Goal: Task Accomplishment & Management: Manage account settings

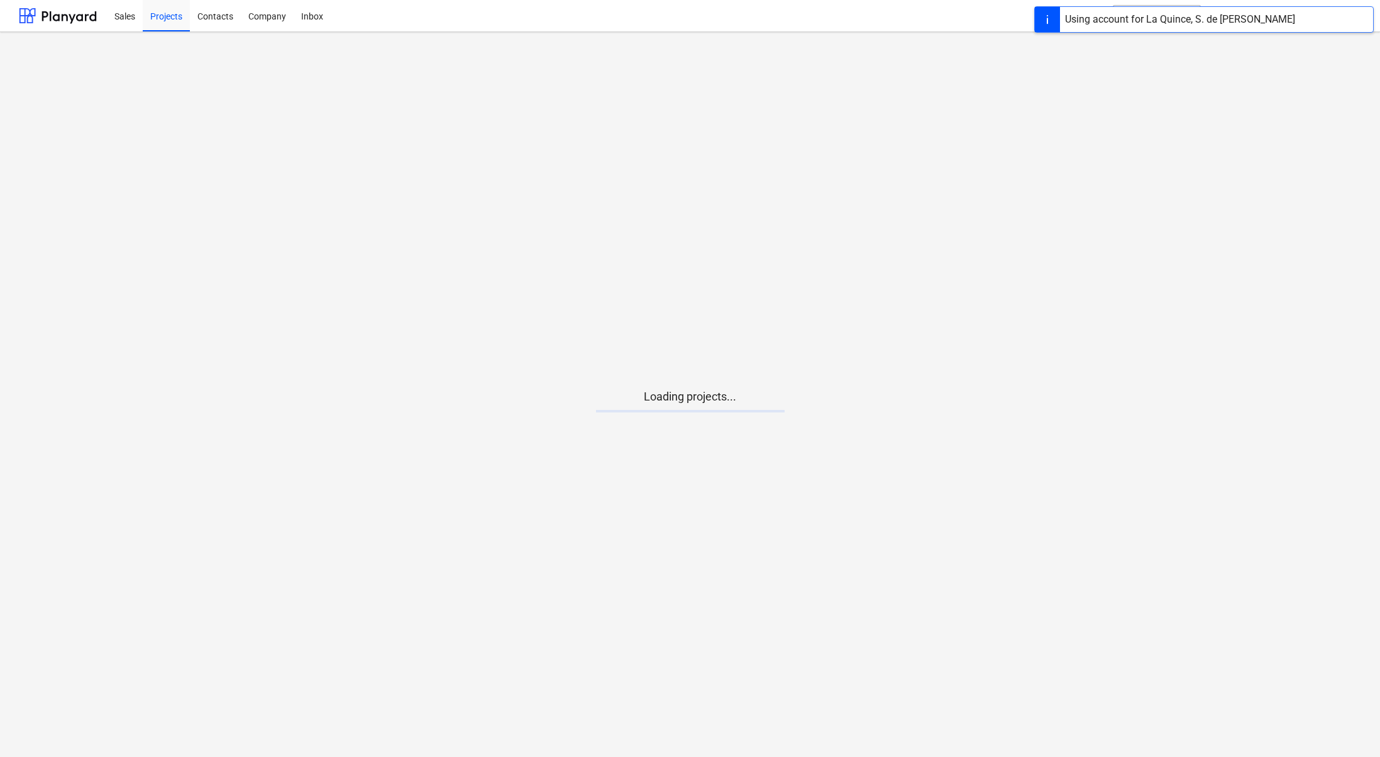
click at [659, 424] on main "Loading projects..." at bounding box center [690, 394] width 1380 height 725
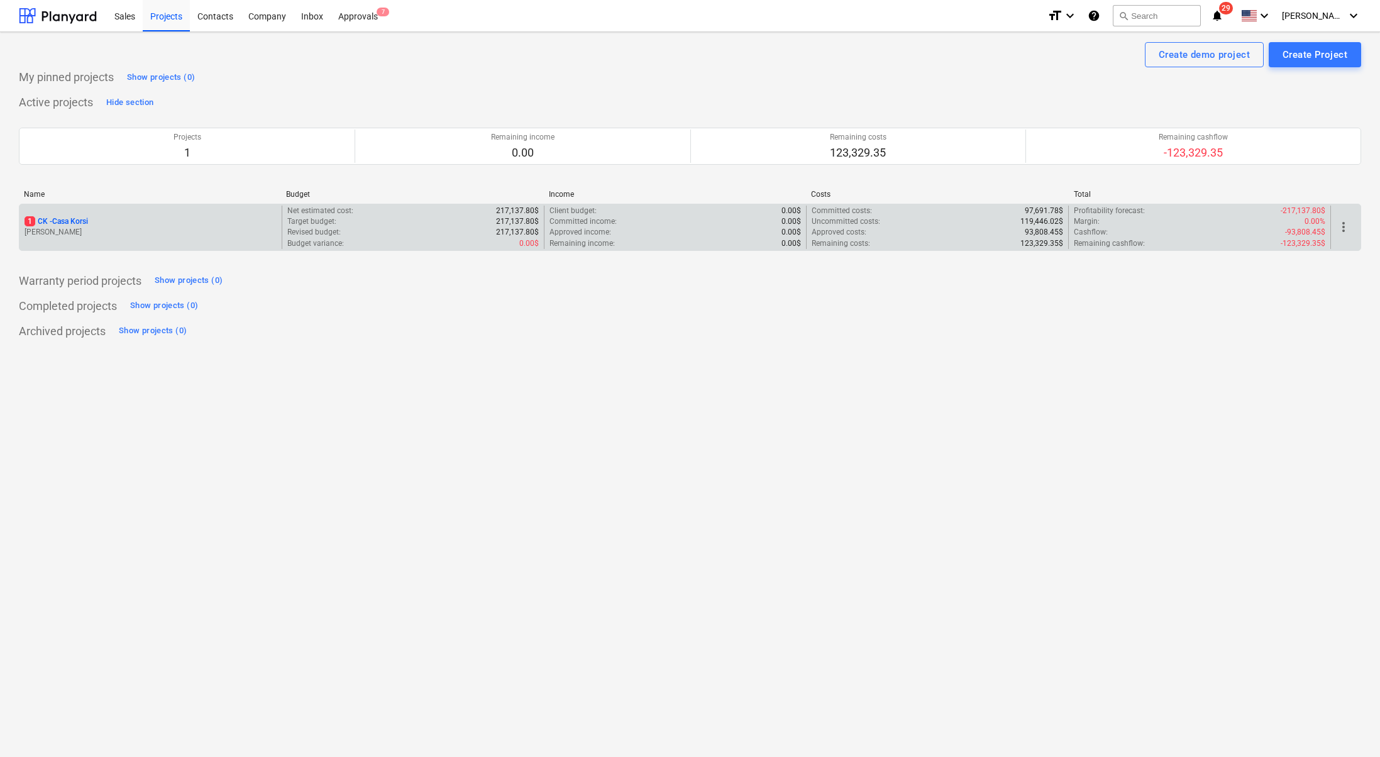
click at [78, 229] on p "[PERSON_NAME]" at bounding box center [151, 232] width 252 height 11
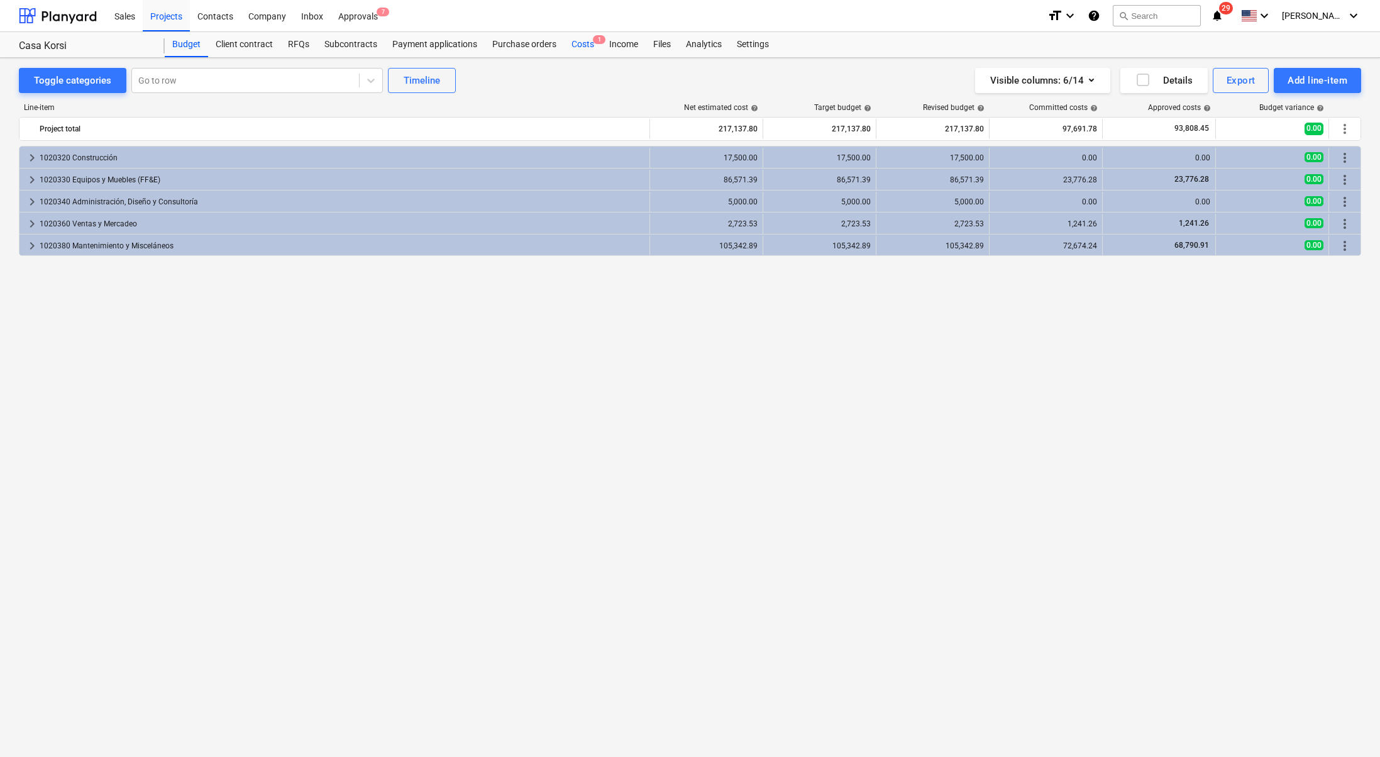
click at [587, 48] on div "Costs 1" at bounding box center [583, 44] width 38 height 25
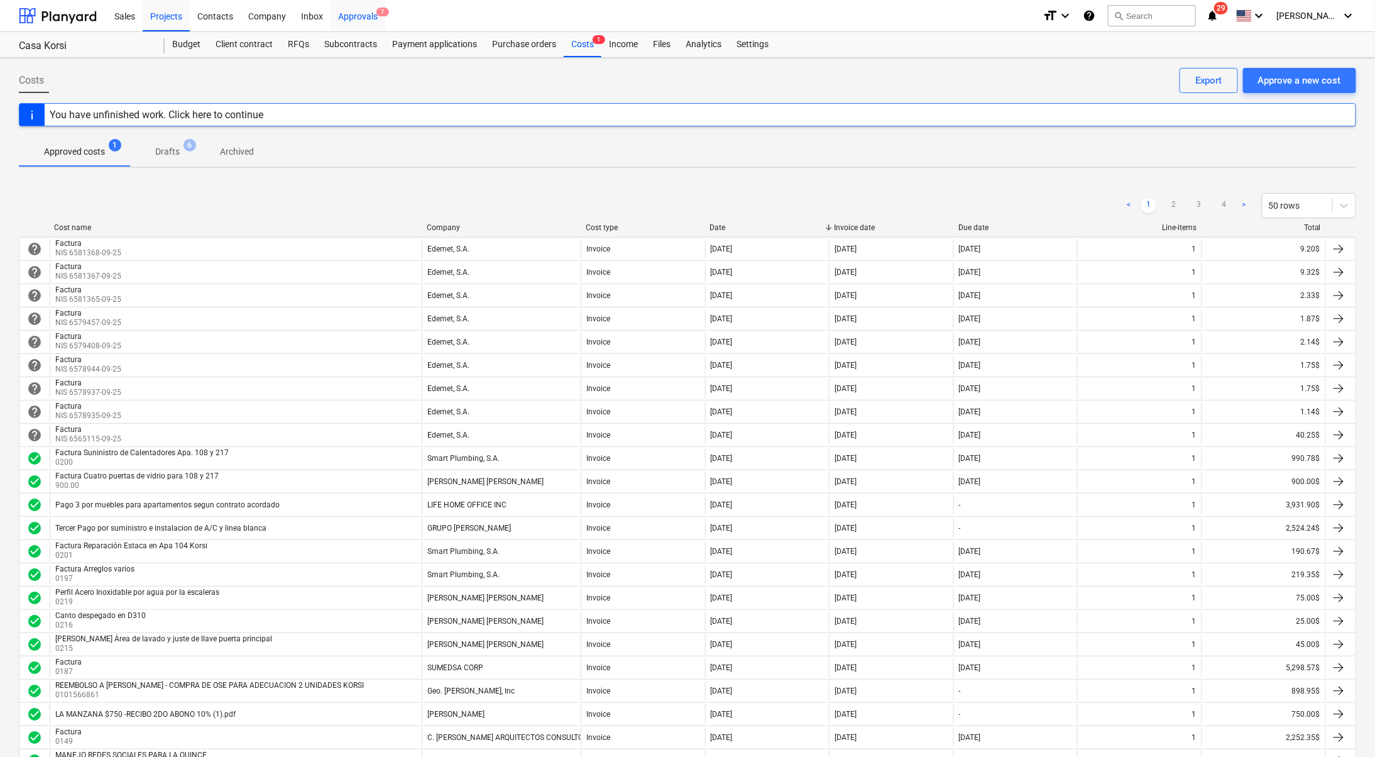
click at [359, 11] on div "Approvals 7" at bounding box center [358, 15] width 55 height 32
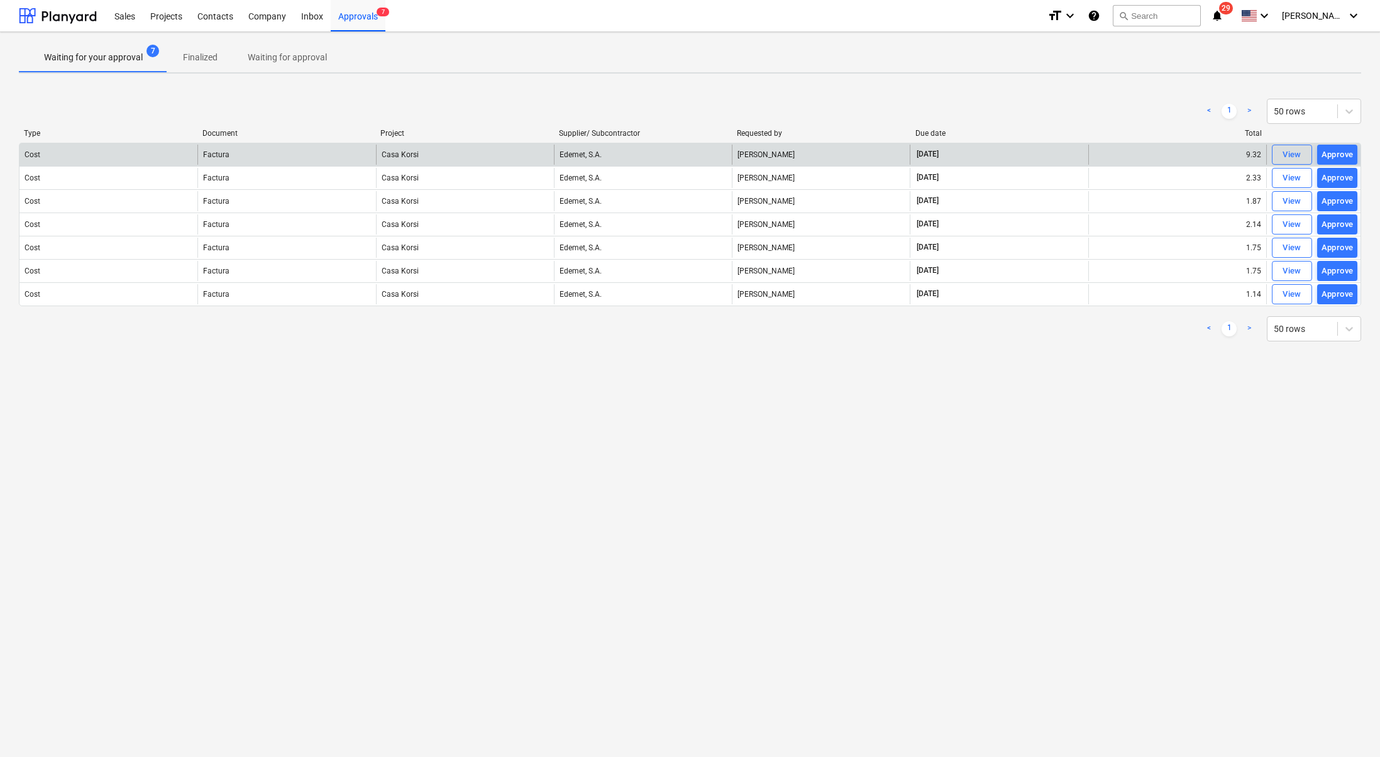
click at [251, 155] on div "Factura" at bounding box center [286, 155] width 178 height 20
click at [1292, 153] on div "View" at bounding box center [1291, 155] width 19 height 14
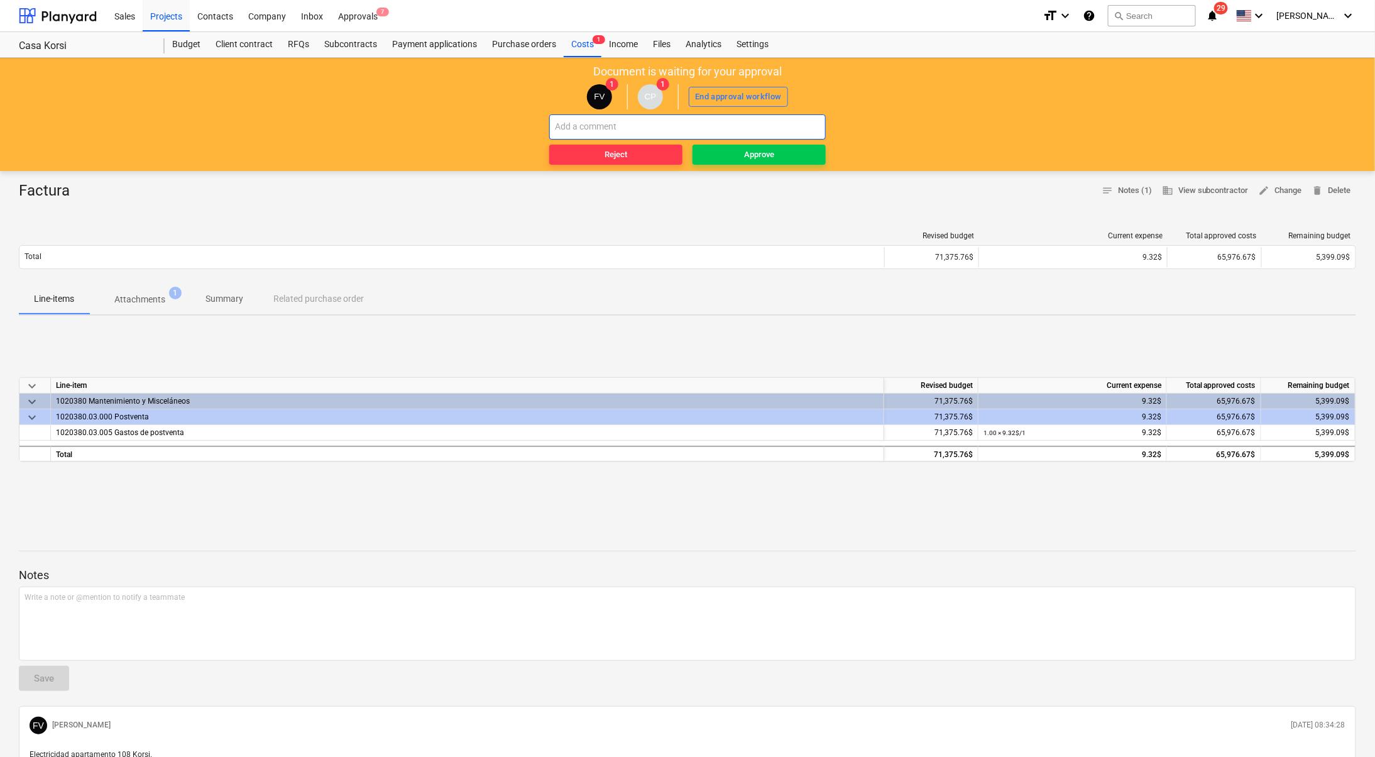
click at [682, 119] on input "text" at bounding box center [687, 126] width 277 height 25
click at [165, 300] on p "Attachments" at bounding box center [139, 299] width 51 height 13
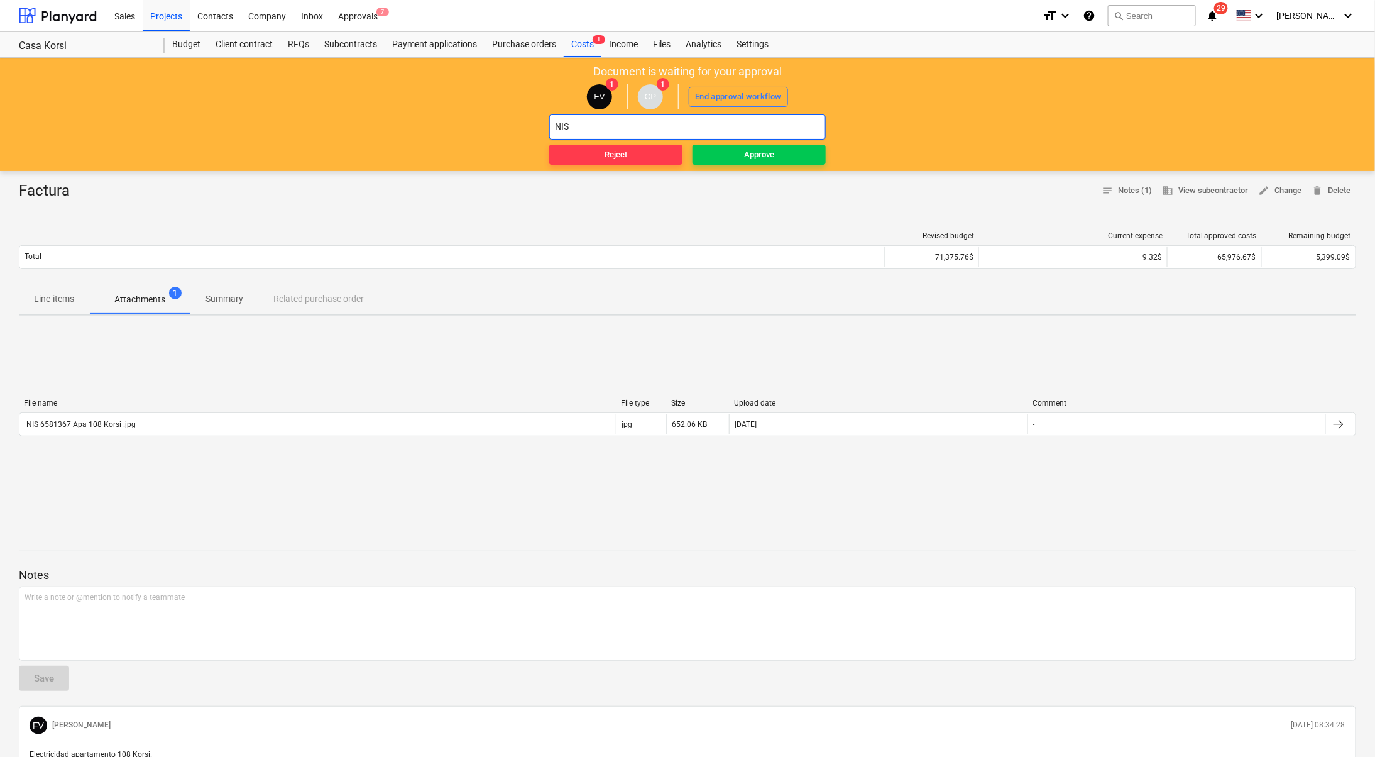
click at [671, 128] on input "NIS" at bounding box center [687, 126] width 277 height 25
type input "NIS 6581367"
click at [758, 153] on div "Approve" at bounding box center [759, 155] width 30 height 14
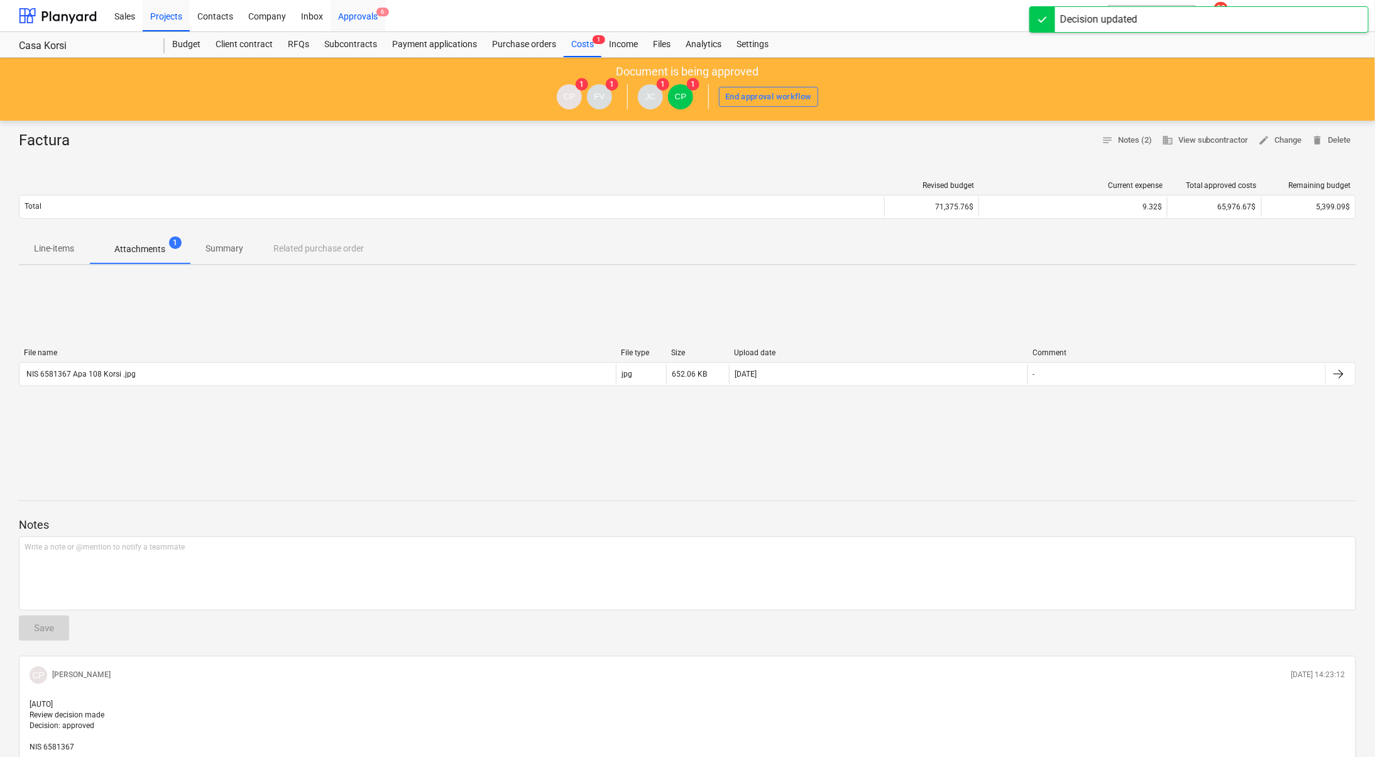
click at [360, 11] on div "Approvals 6" at bounding box center [358, 15] width 55 height 32
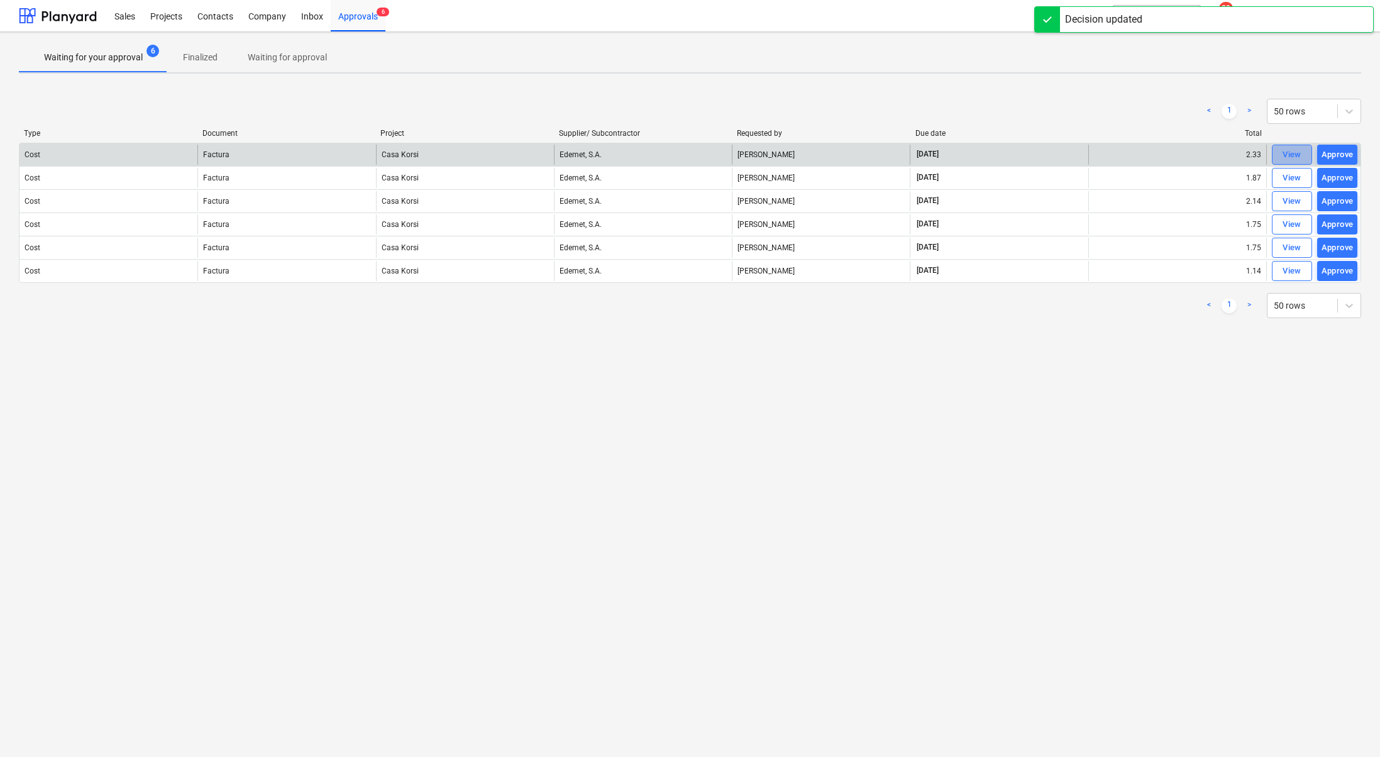
click at [1283, 155] on div "View" at bounding box center [1291, 155] width 19 height 14
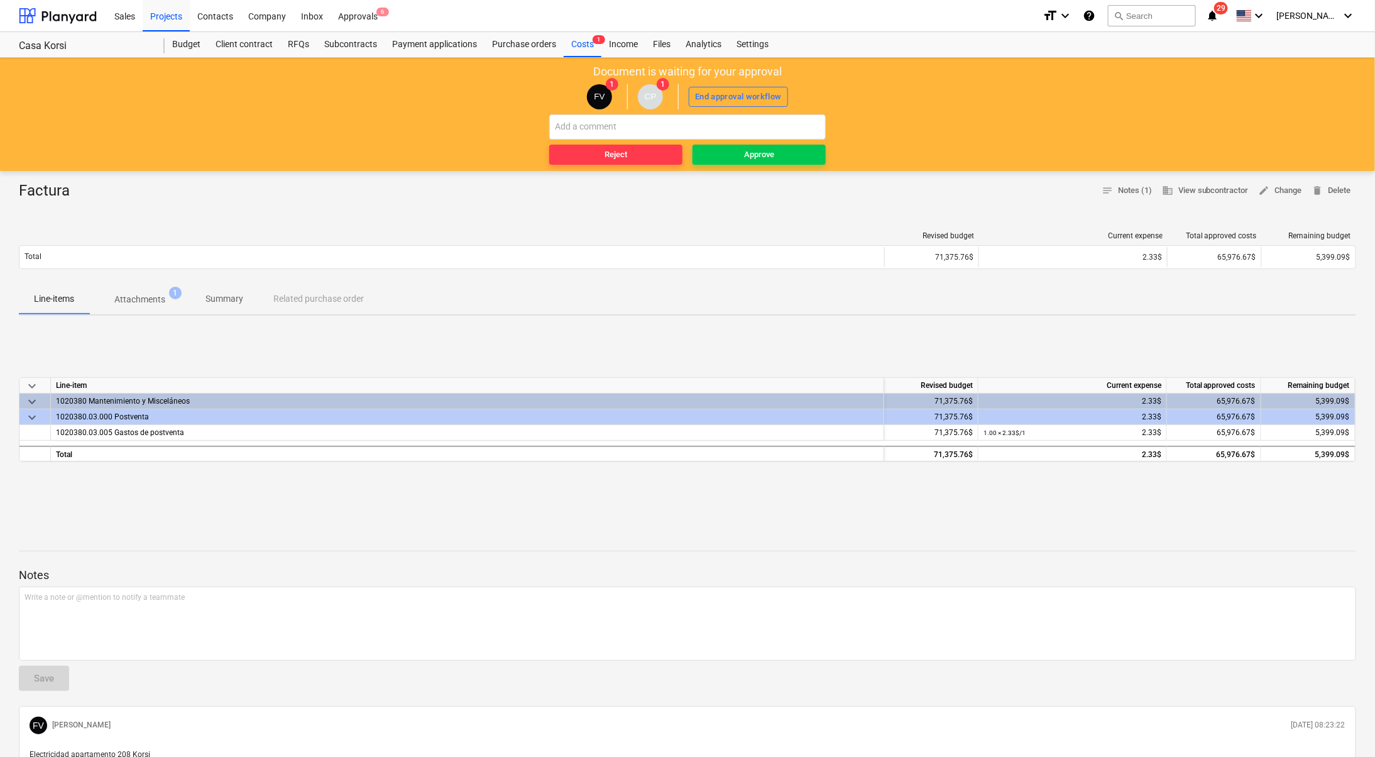
click at [138, 301] on p "Attachments" at bounding box center [139, 299] width 51 height 13
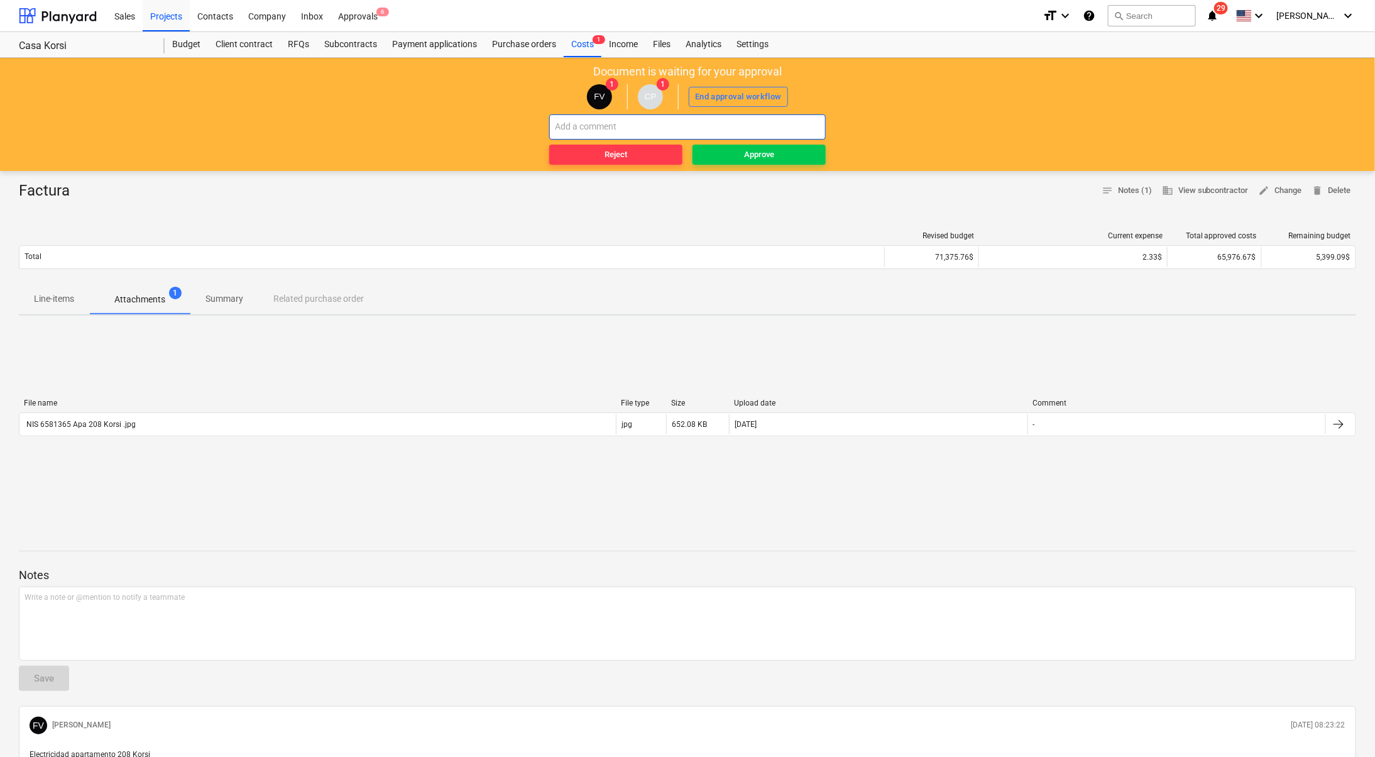
click at [620, 123] on input "text" at bounding box center [687, 126] width 277 height 25
type input "NIS 6581365"
click at [749, 148] on div "Approve" at bounding box center [759, 155] width 30 height 14
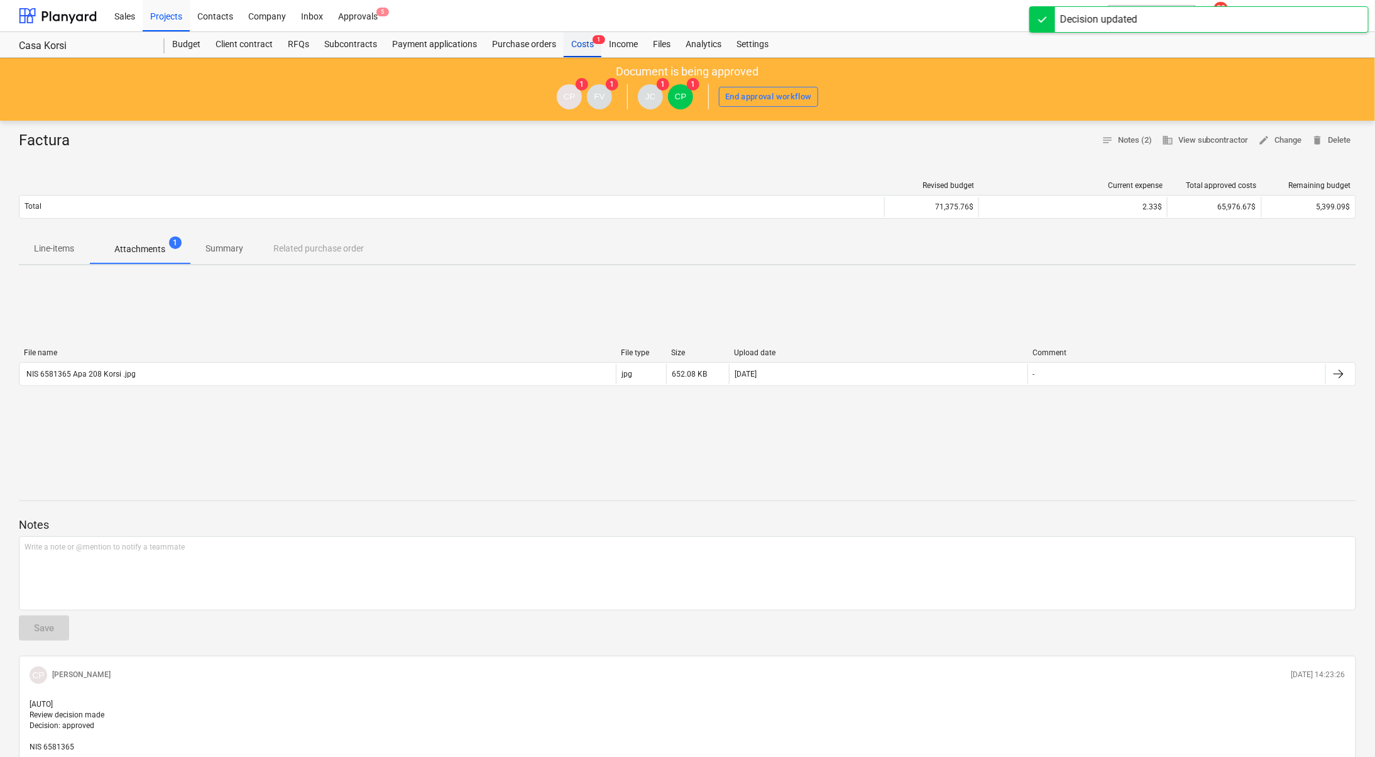
click at [588, 47] on div "Costs 1" at bounding box center [583, 44] width 38 height 25
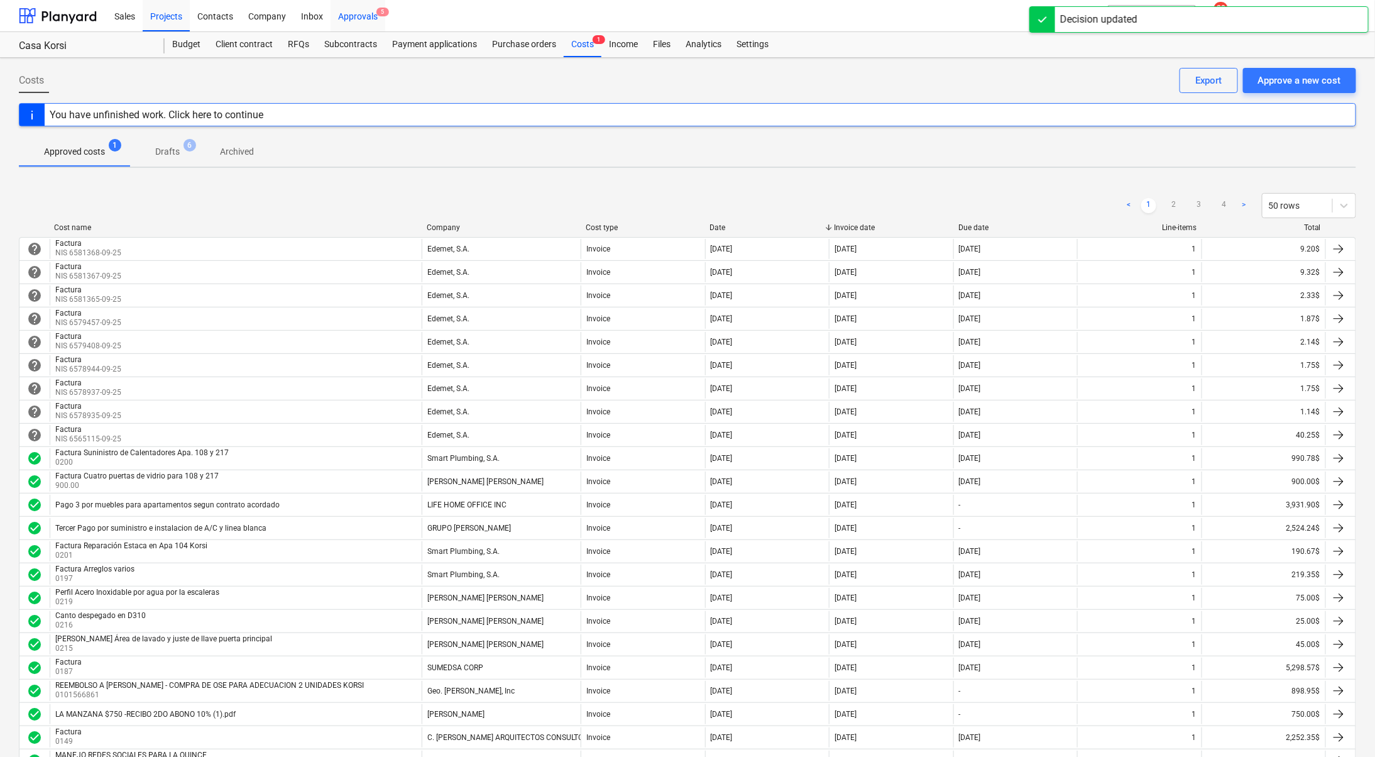
click at [371, 17] on div "Approvals 5" at bounding box center [358, 15] width 55 height 32
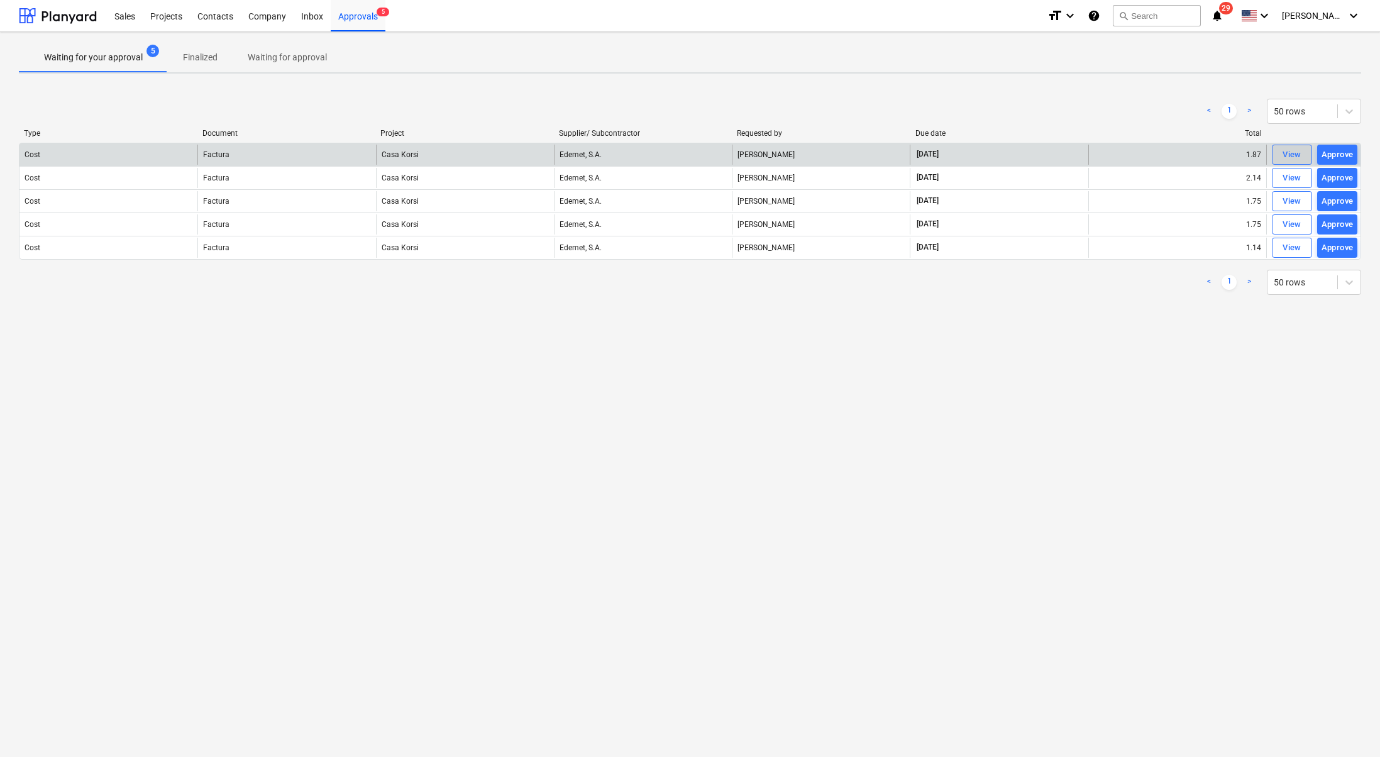
click at [1291, 155] on div "View" at bounding box center [1291, 155] width 19 height 14
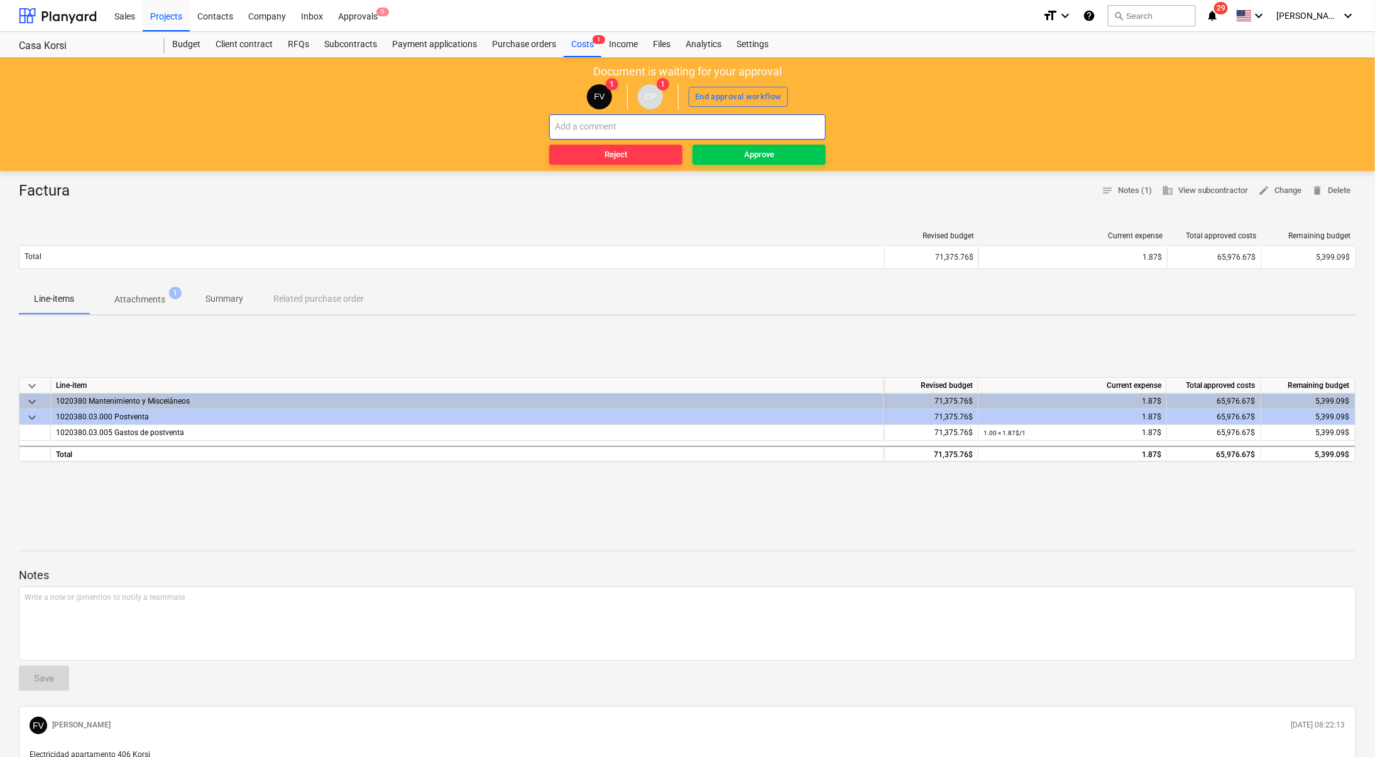
click at [601, 123] on input "text" at bounding box center [687, 126] width 277 height 25
click at [164, 293] on p "Attachments" at bounding box center [139, 299] width 51 height 13
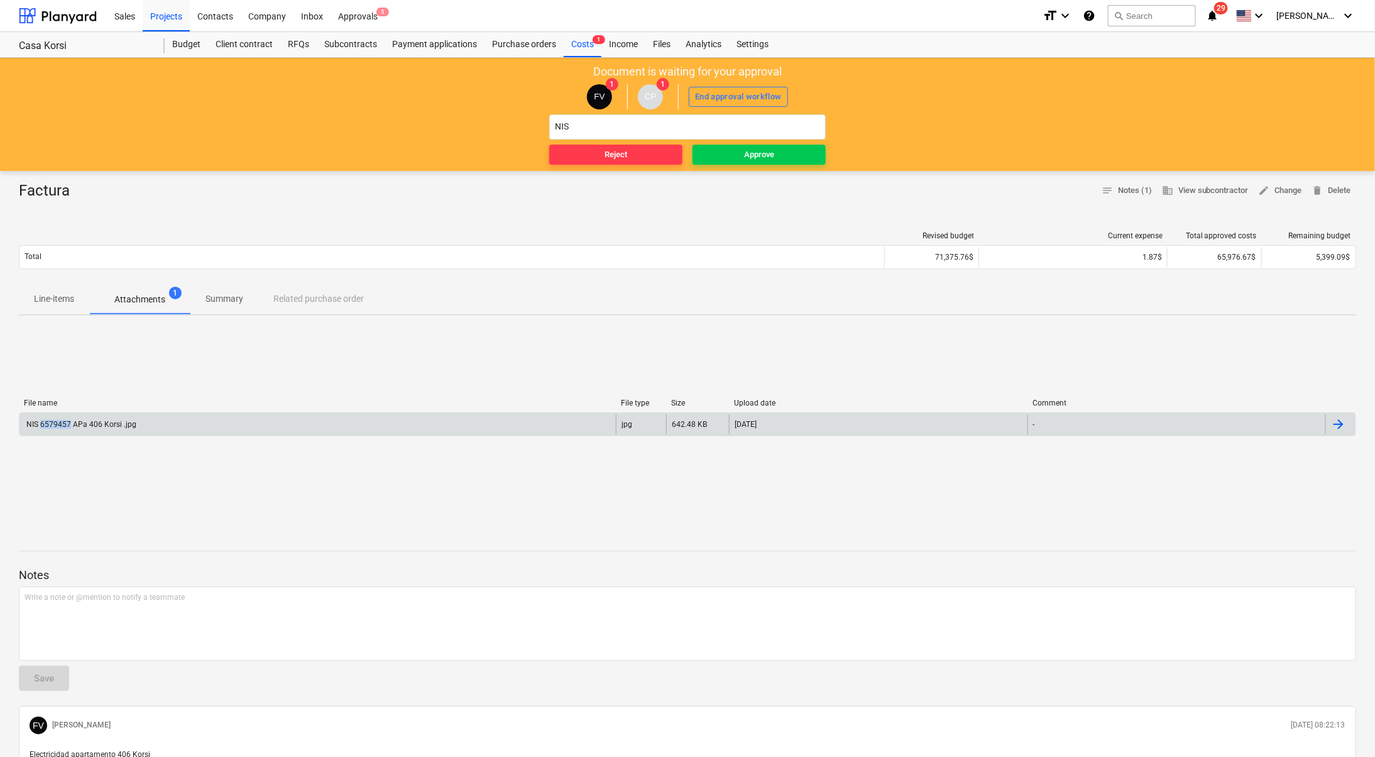
drag, startPoint x: 69, startPoint y: 419, endPoint x: 41, endPoint y: 422, distance: 28.5
click at [41, 422] on div "NIS 6579457 APa 406 Korsi .jpg" at bounding box center [81, 424] width 112 height 9
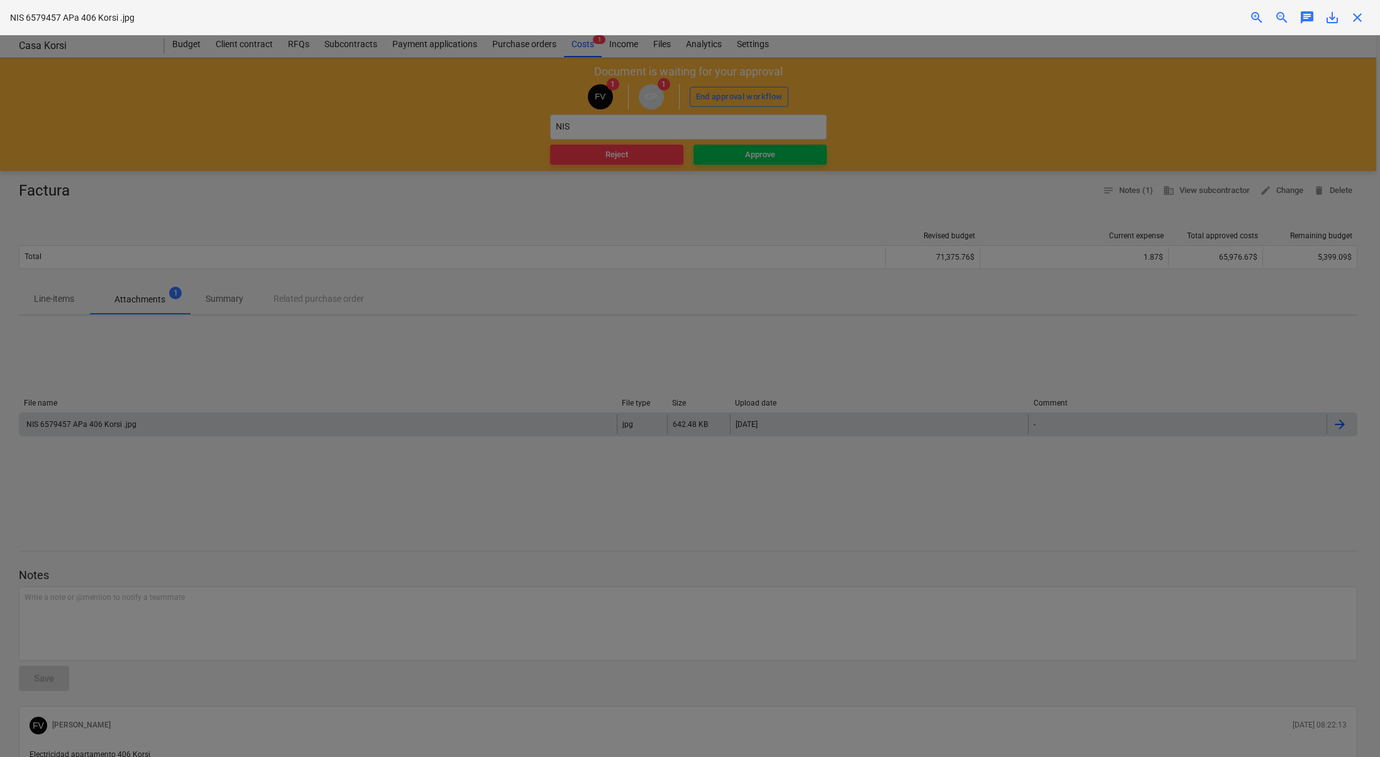
copy div "6579457"
click at [657, 47] on img at bounding box center [690, 41] width 690 height 12
click at [658, 47] on img at bounding box center [690, 41] width 690 height 12
click at [101, 179] on div at bounding box center [690, 396] width 1380 height 722
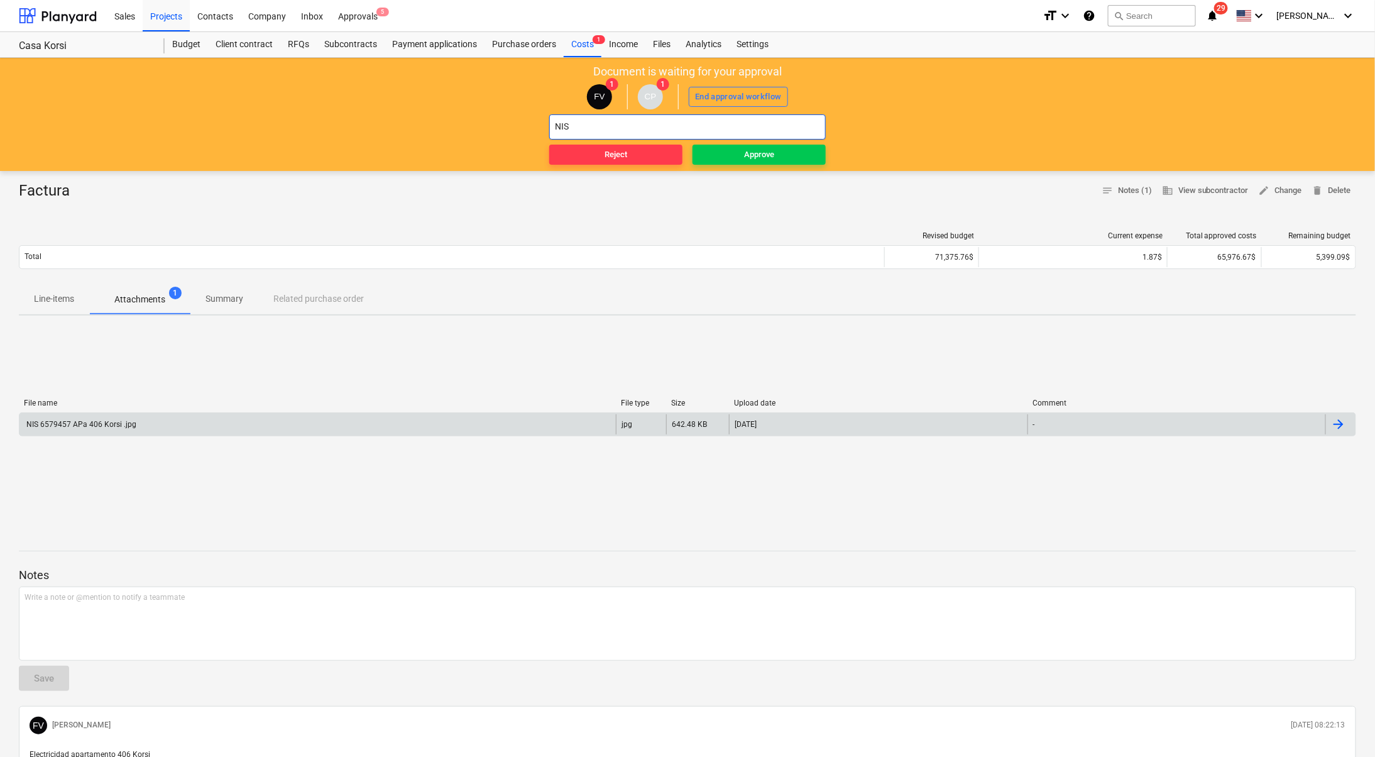
click at [738, 121] on input "NIS" at bounding box center [687, 126] width 277 height 25
type input "NIS 6579457"
click at [805, 152] on span "Approve" at bounding box center [759, 155] width 123 height 14
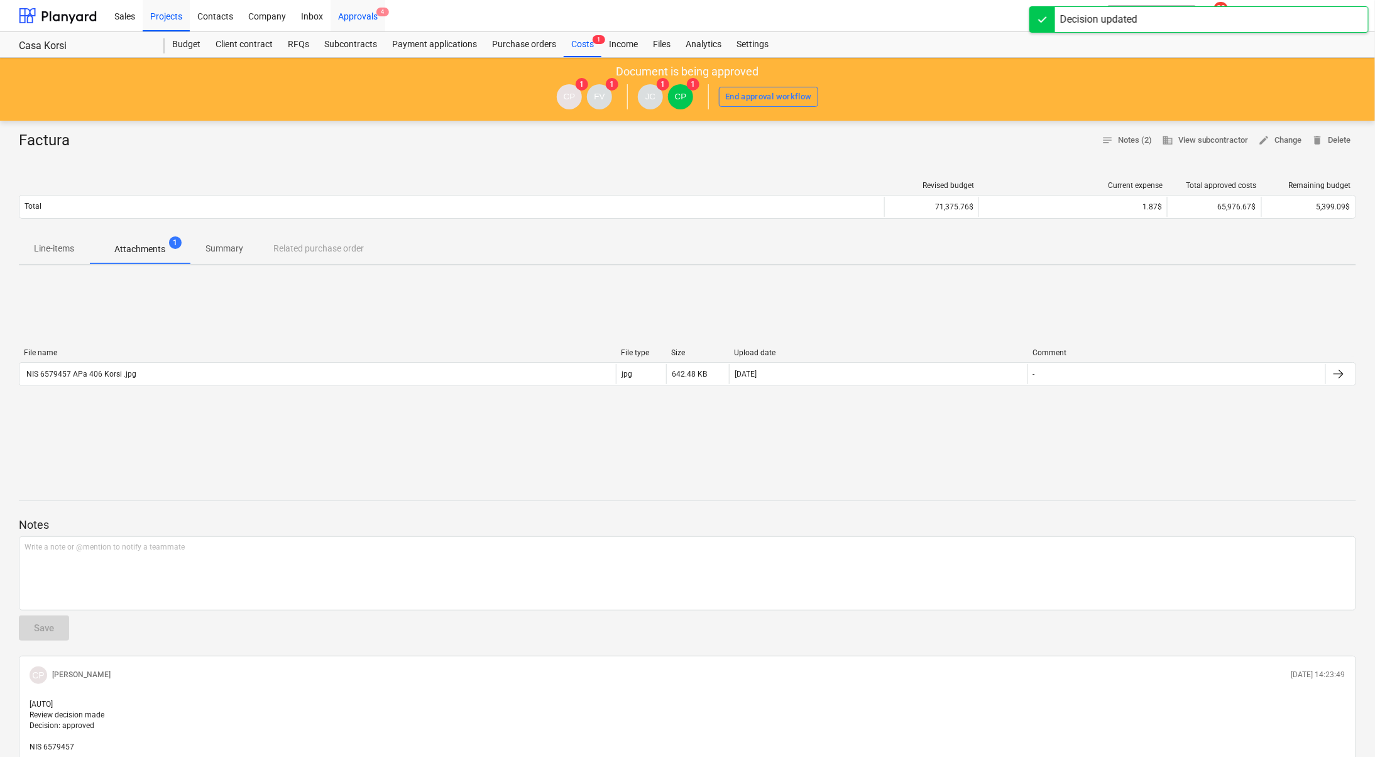
click at [358, 16] on div "Approvals 4" at bounding box center [358, 15] width 55 height 32
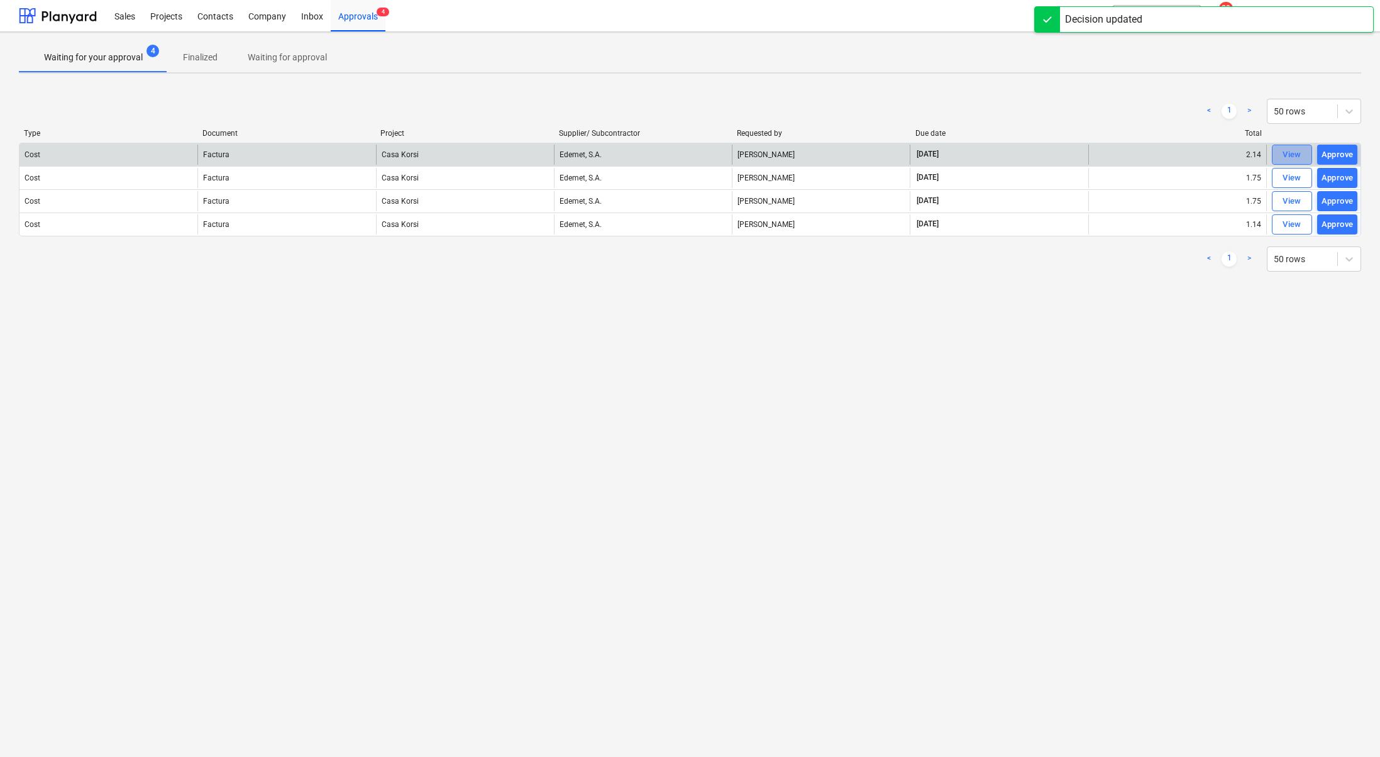
click at [1284, 150] on div "View" at bounding box center [1291, 155] width 19 height 14
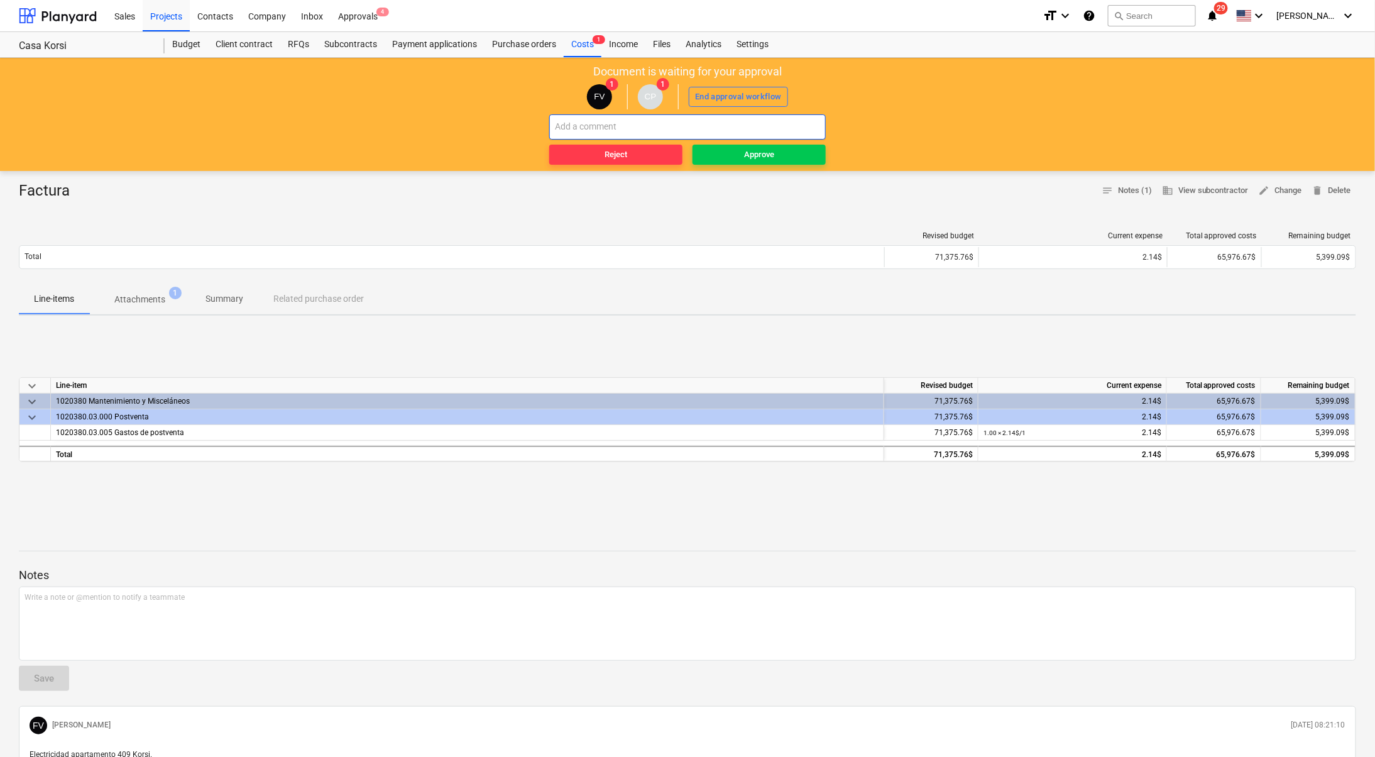
click at [724, 122] on input "text" at bounding box center [687, 126] width 277 height 25
click at [160, 299] on p "Attachments" at bounding box center [139, 299] width 51 height 13
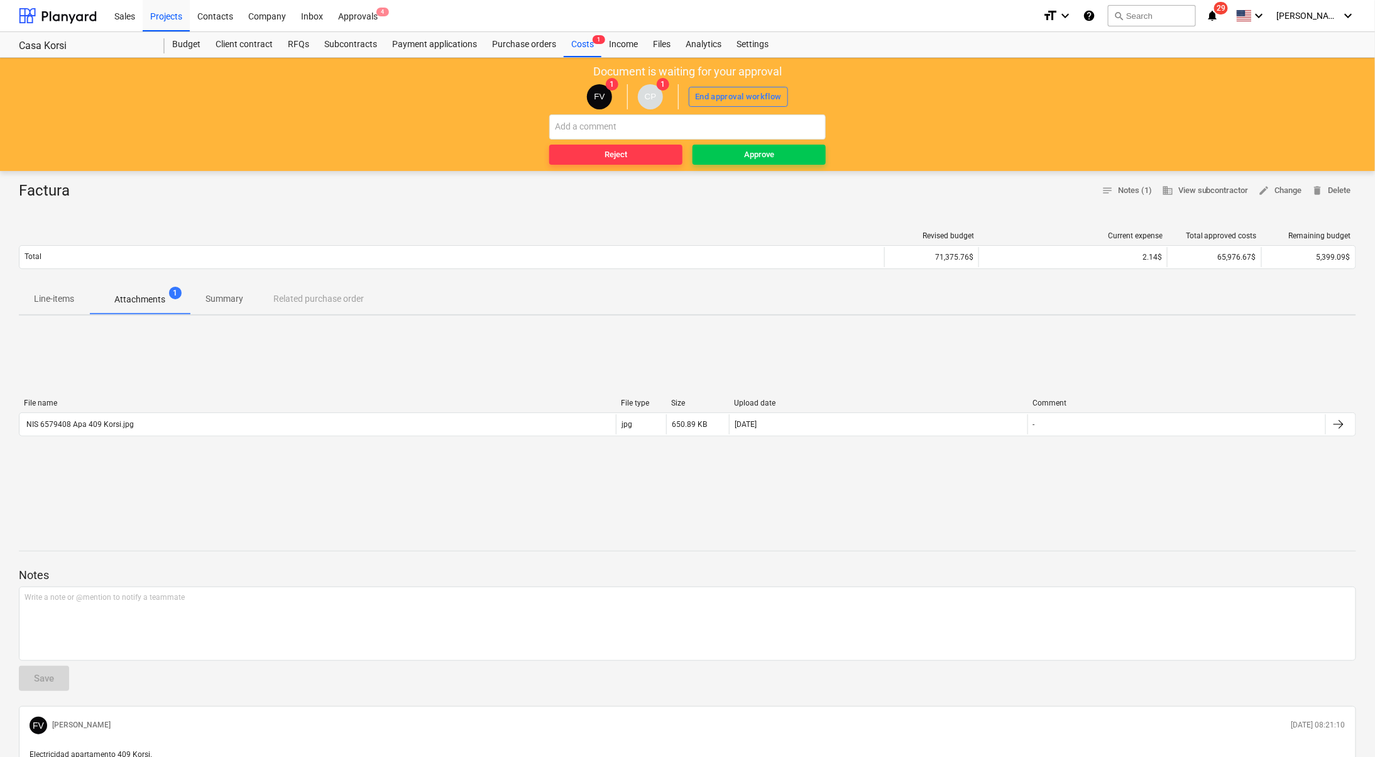
click at [592, 113] on div "FV 1 CP 1 End approval workflow" at bounding box center [687, 96] width 1363 height 35
click at [607, 123] on input "text" at bounding box center [687, 126] width 277 height 25
type input "NIS 6579408"
click at [785, 153] on span "Approve" at bounding box center [759, 155] width 123 height 14
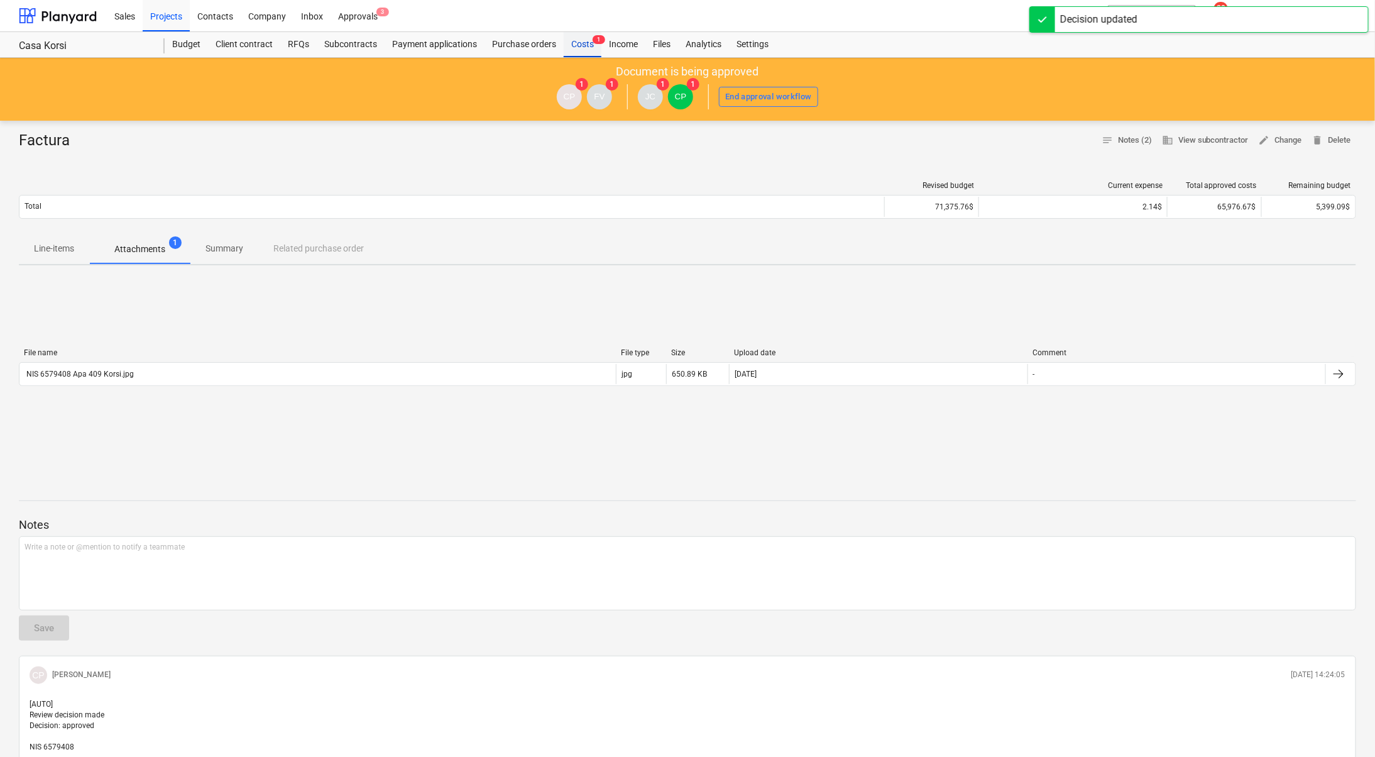
click at [573, 45] on div "Costs 1" at bounding box center [583, 44] width 38 height 25
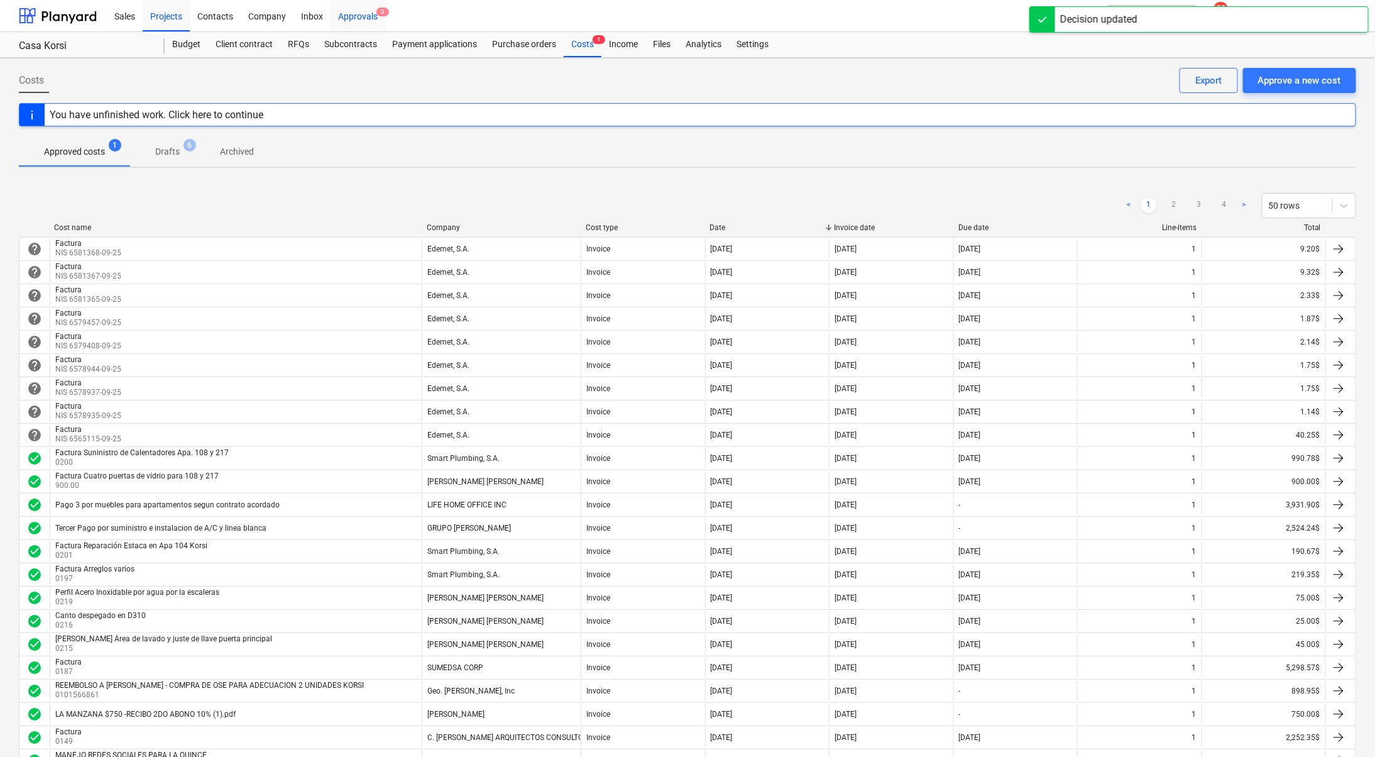
click at [382, 13] on span "3" at bounding box center [383, 12] width 13 height 9
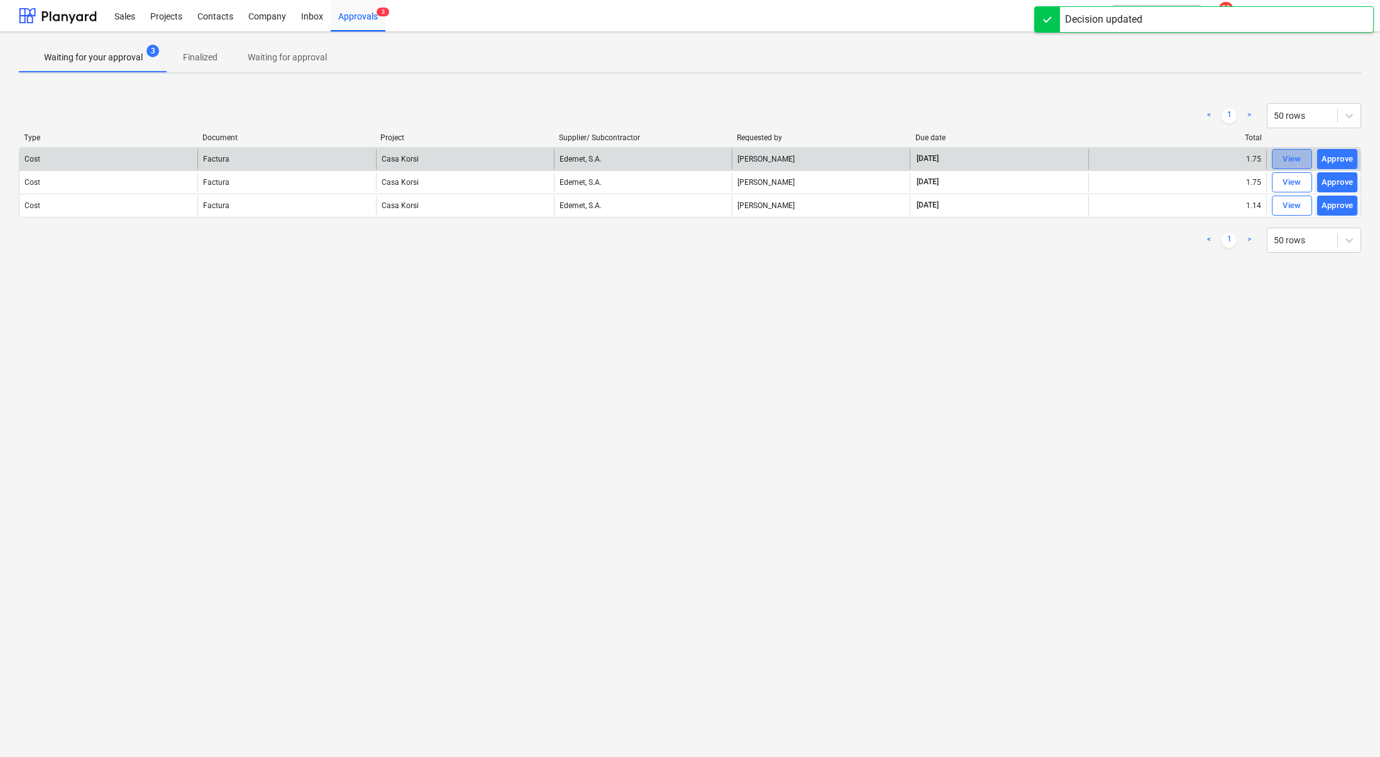
click at [1305, 155] on span "View" at bounding box center [1292, 159] width 28 height 14
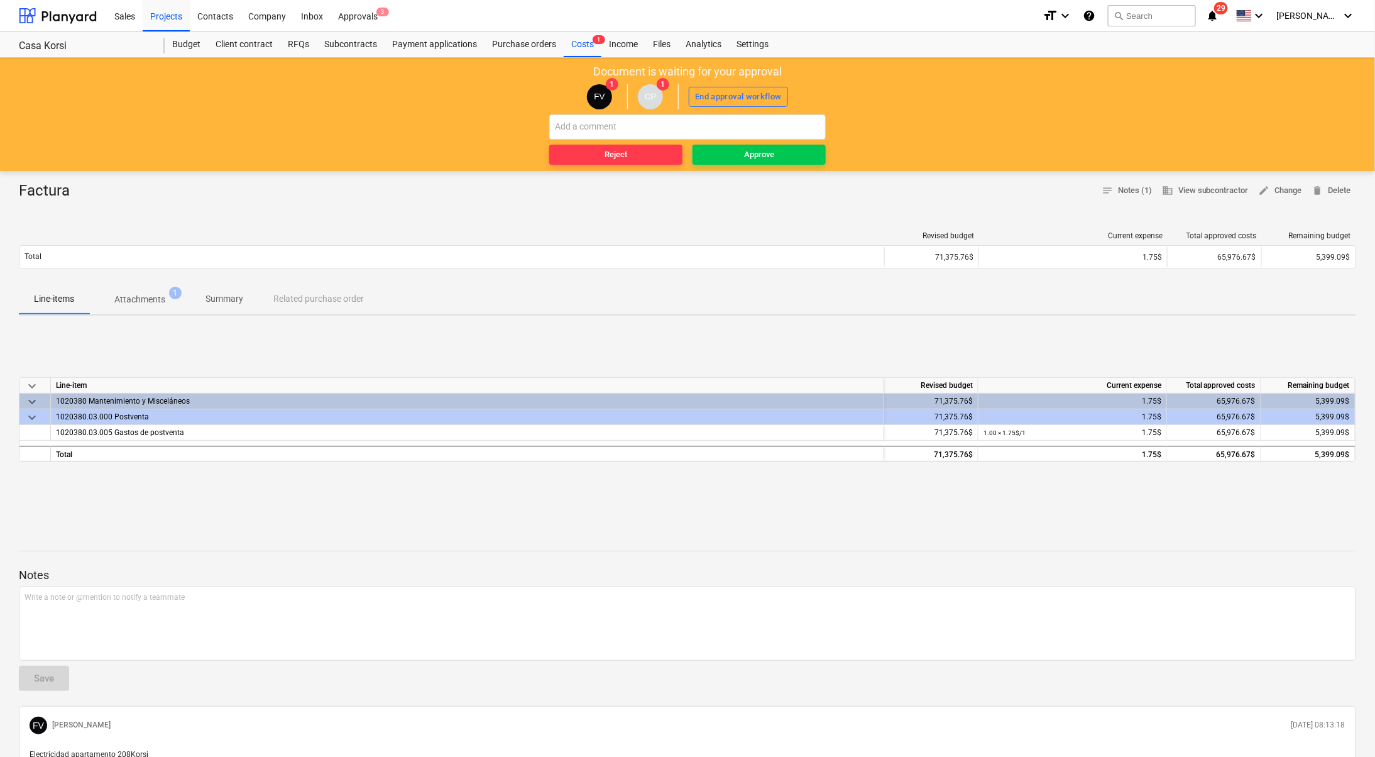
click at [150, 304] on p "Attachments" at bounding box center [139, 299] width 51 height 13
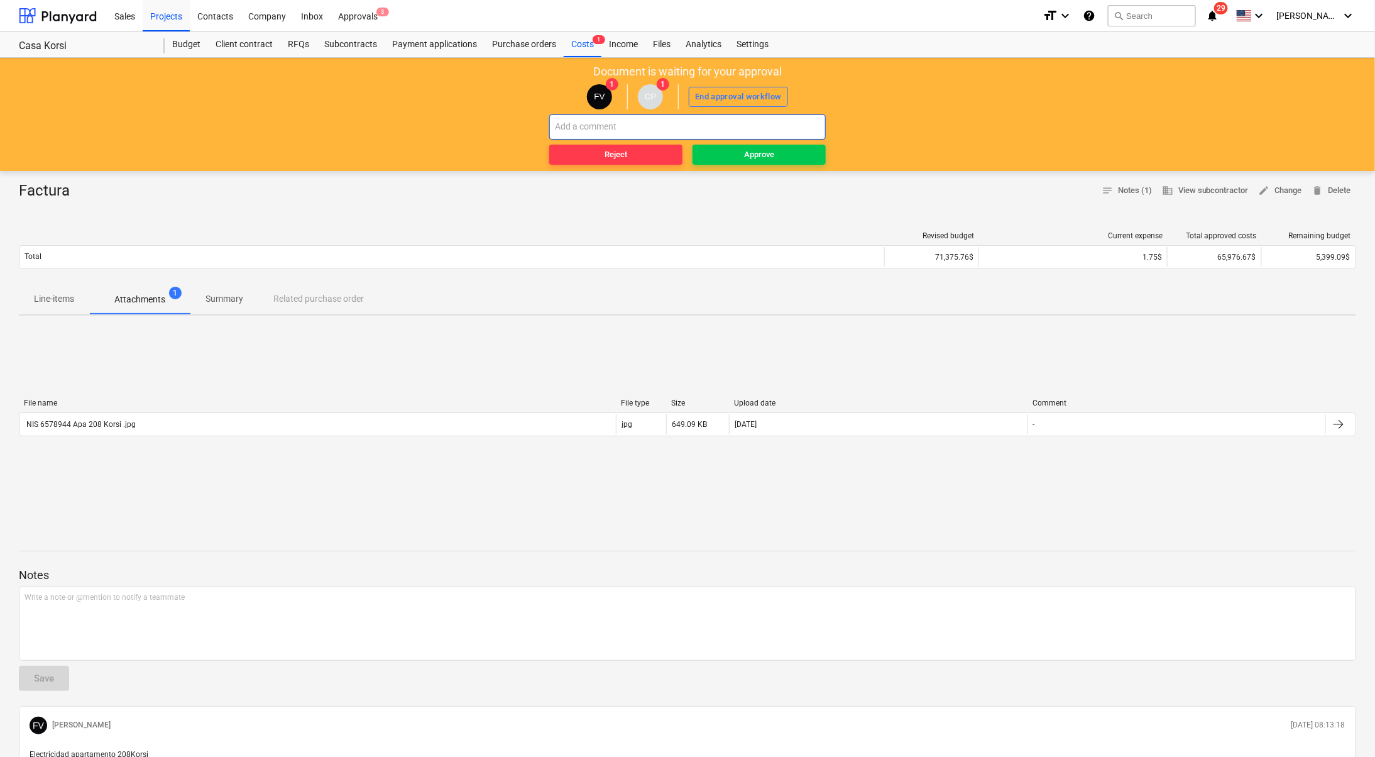
click at [683, 130] on input "text" at bounding box center [687, 126] width 277 height 25
type input "NIS 6578944"
click at [768, 156] on div "Approve" at bounding box center [759, 155] width 30 height 14
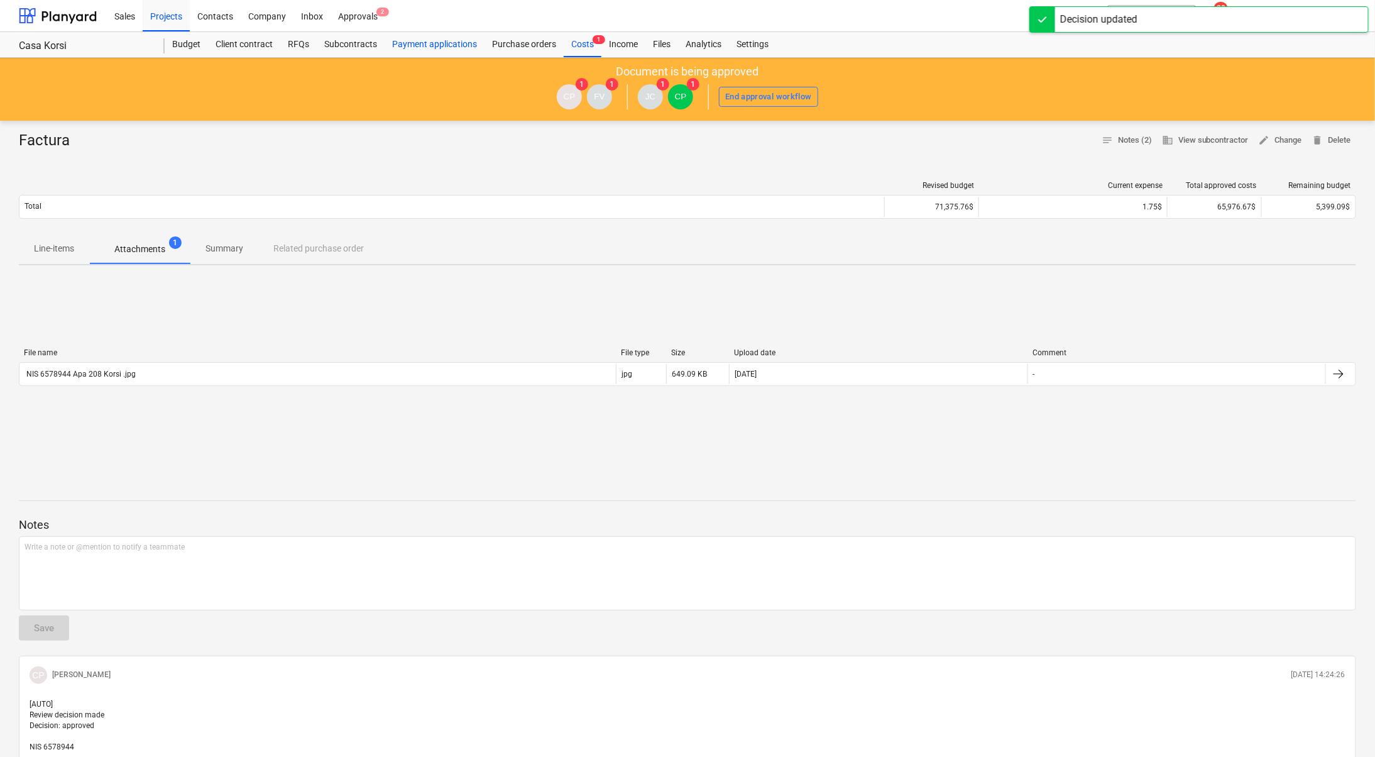
drag, startPoint x: 574, startPoint y: 43, endPoint x: 443, endPoint y: 43, distance: 130.8
click at [574, 42] on div "Costs 1" at bounding box center [583, 44] width 38 height 25
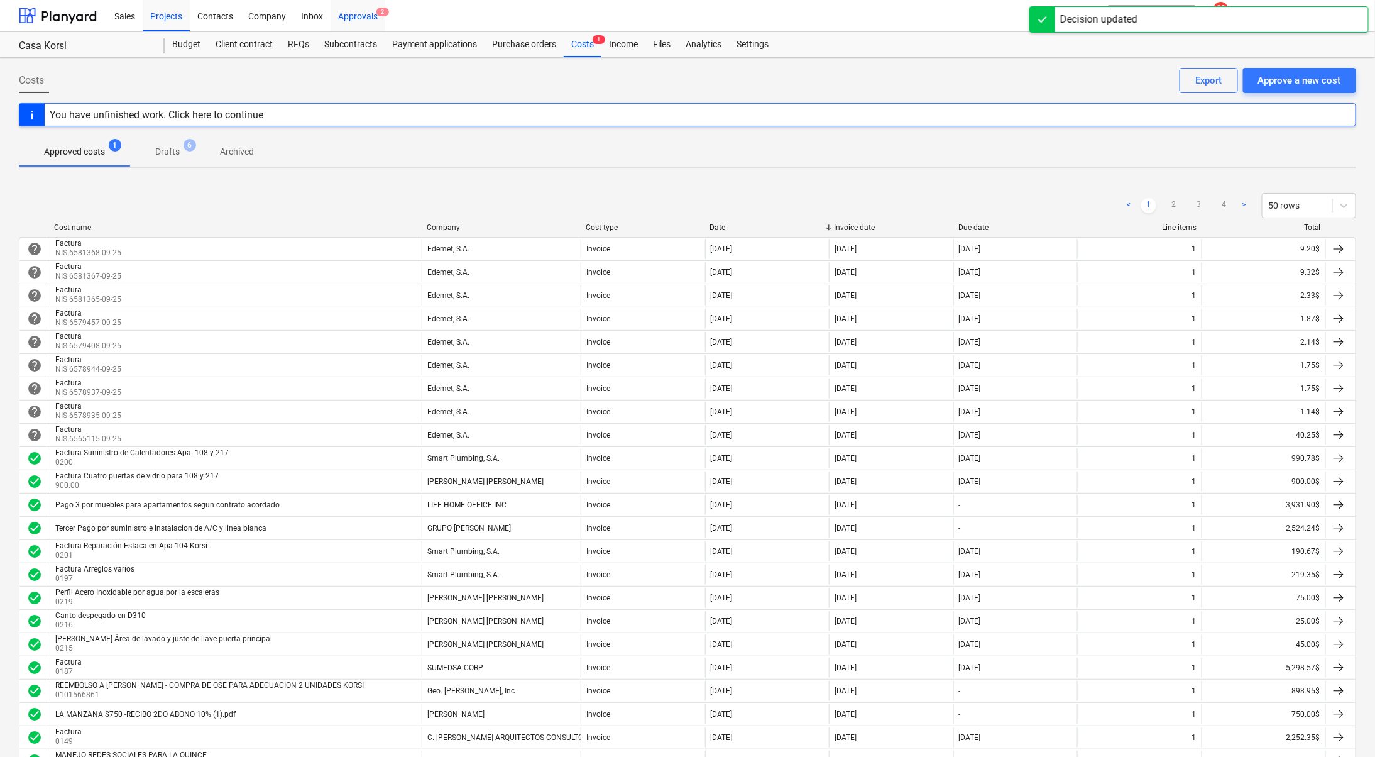
click at [344, 13] on div "Approvals 2" at bounding box center [358, 15] width 55 height 32
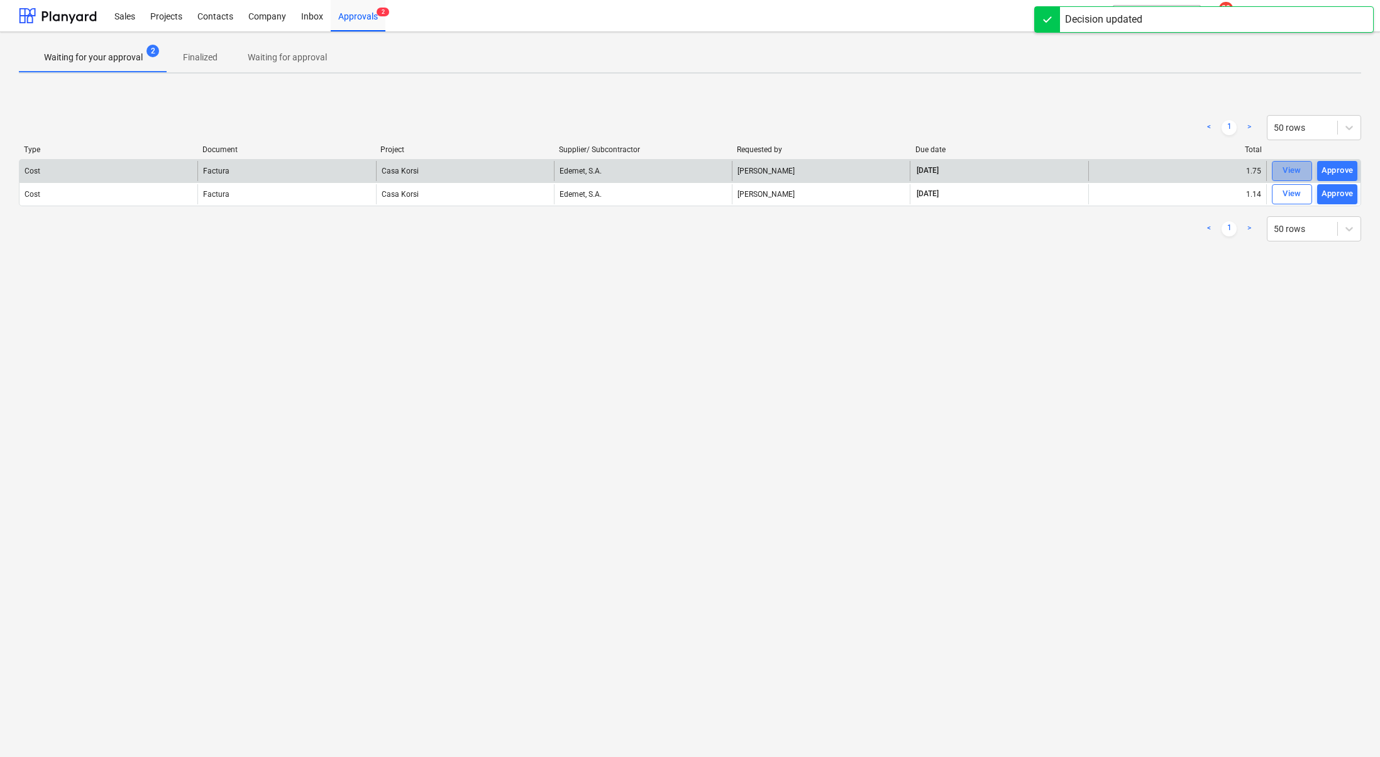
click at [1295, 167] on div "View" at bounding box center [1291, 170] width 19 height 14
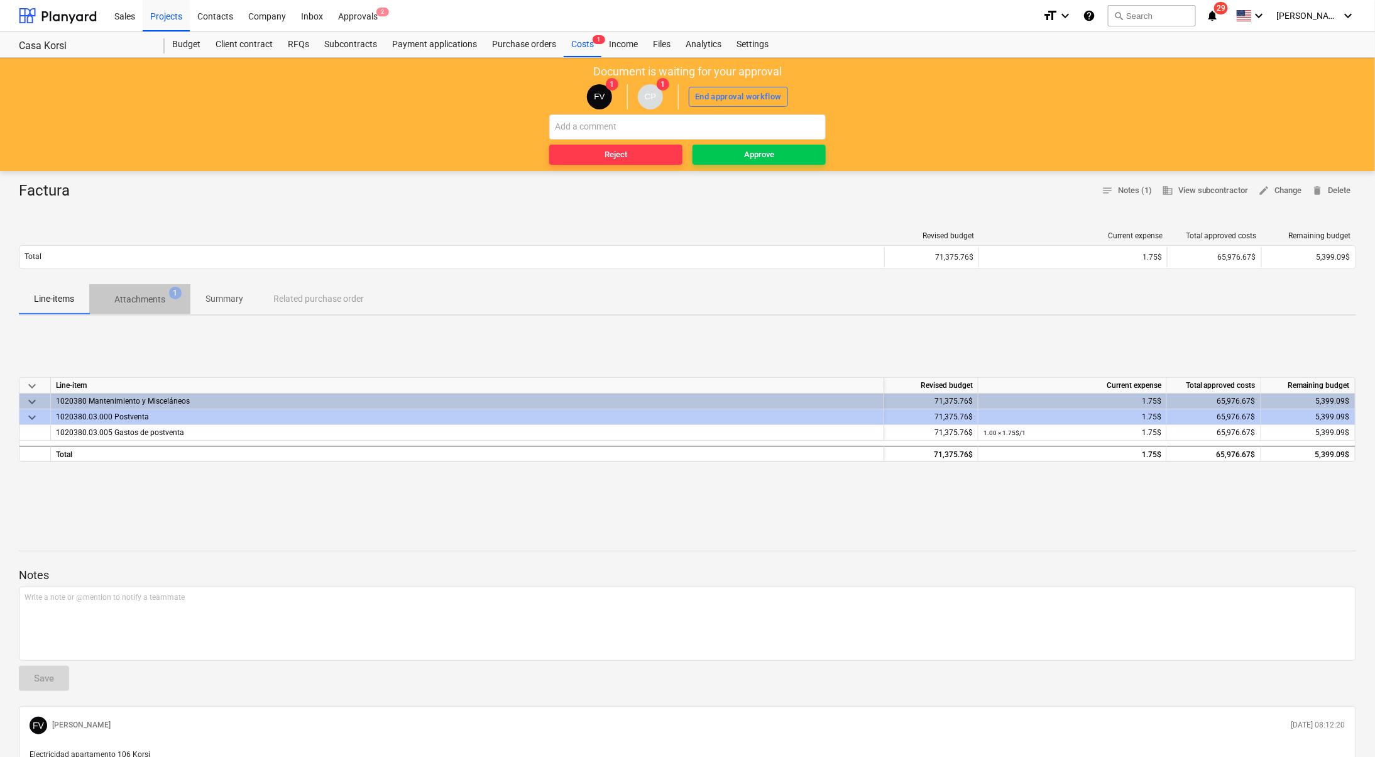
click at [135, 302] on p "Attachments" at bounding box center [139, 299] width 51 height 13
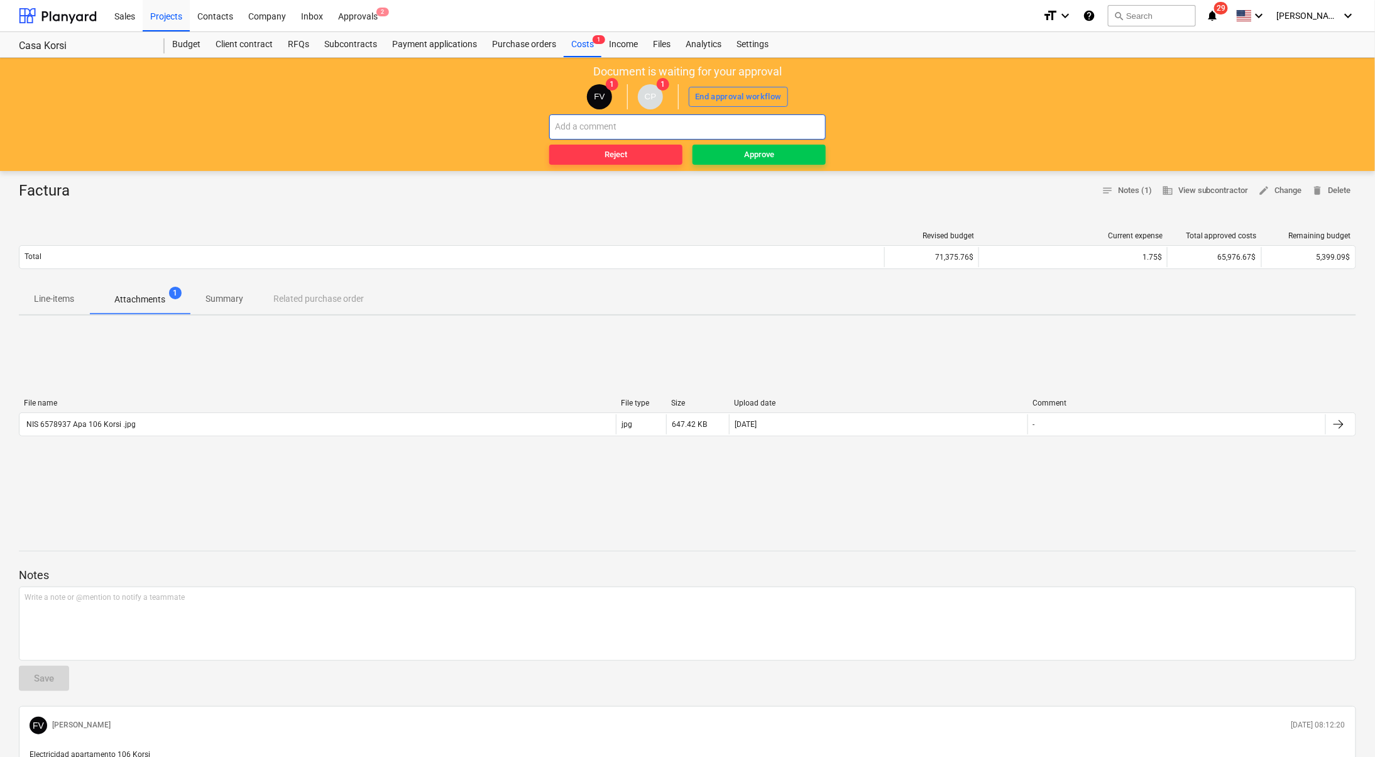
click at [701, 125] on input "text" at bounding box center [687, 126] width 277 height 25
type input "NIS 6578937"
click at [781, 148] on span "Approve" at bounding box center [759, 155] width 123 height 14
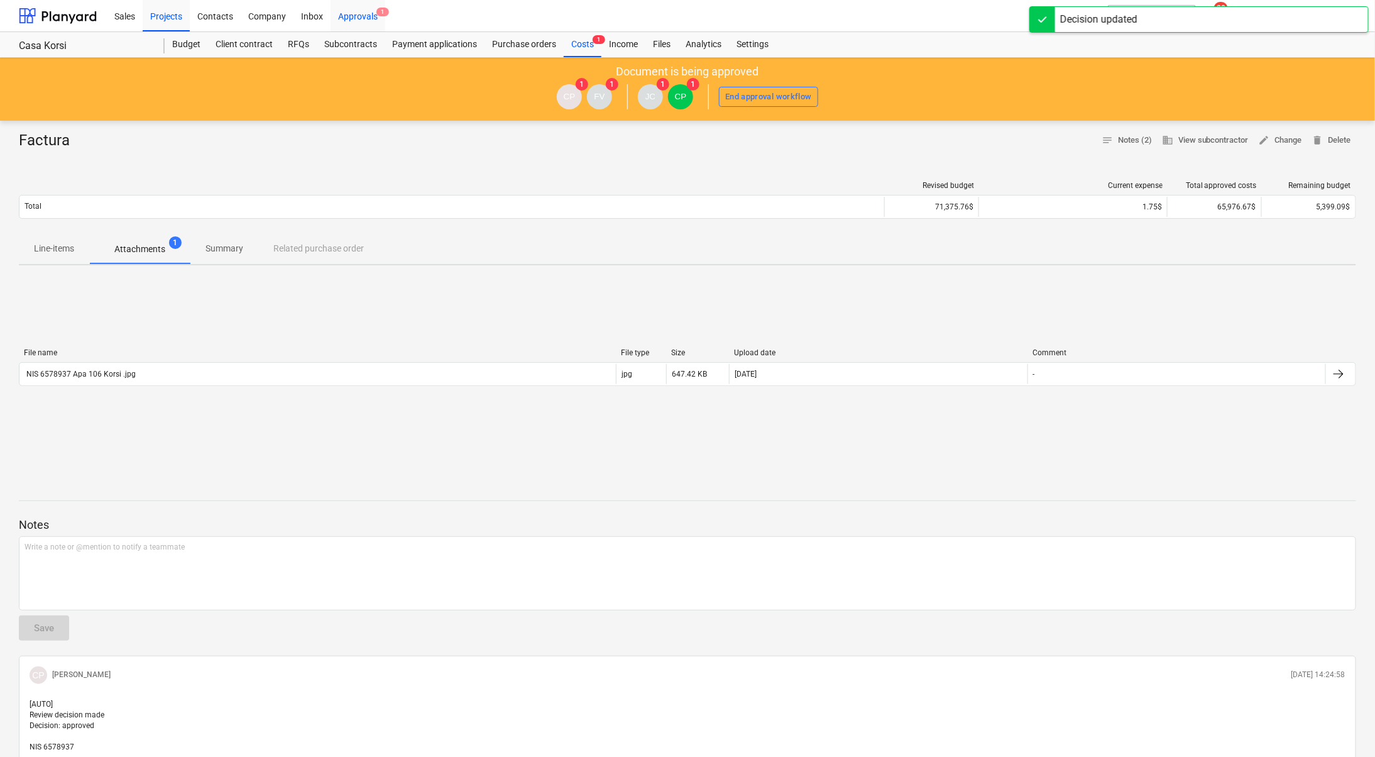
click at [334, 15] on div "Approvals 1" at bounding box center [358, 15] width 55 height 32
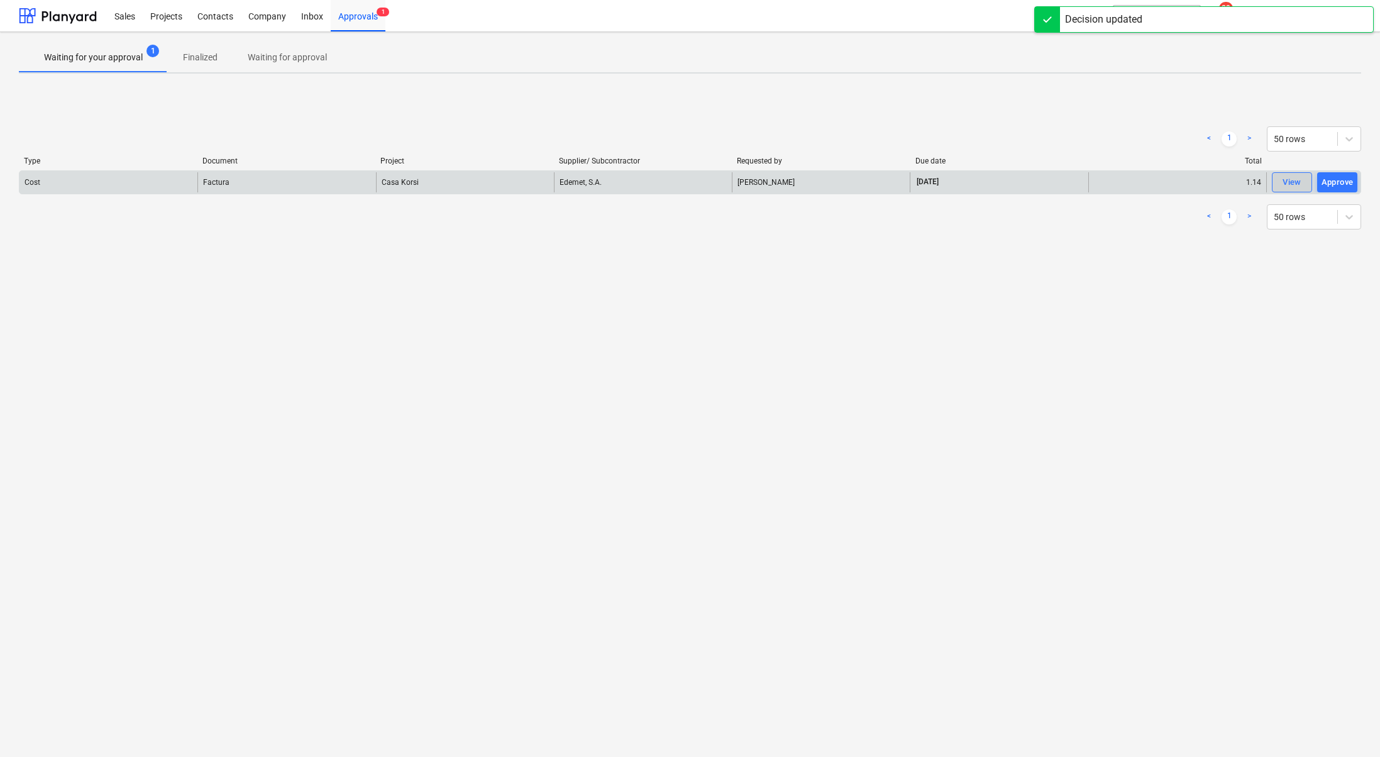
click at [1293, 177] on div "View" at bounding box center [1291, 182] width 19 height 14
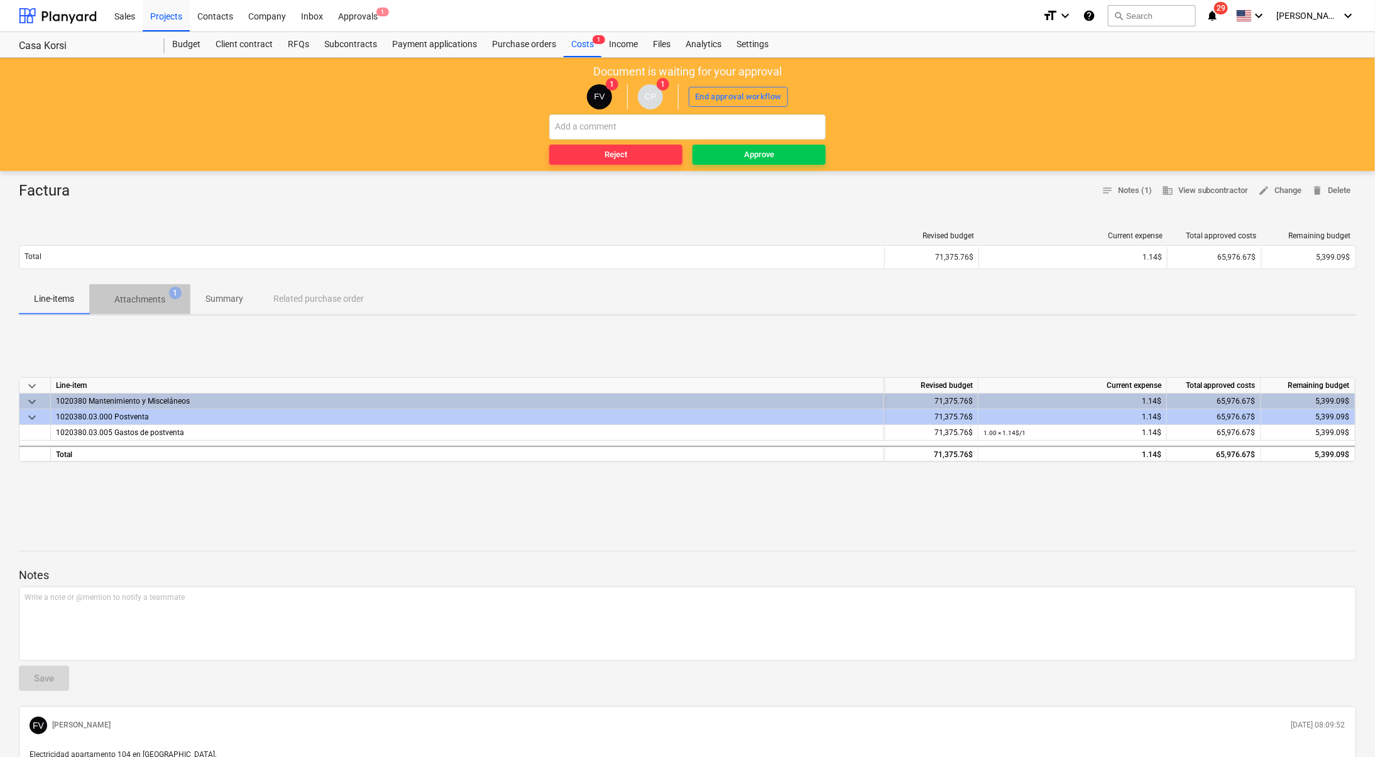
click at [138, 304] on p "Attachments" at bounding box center [139, 299] width 51 height 13
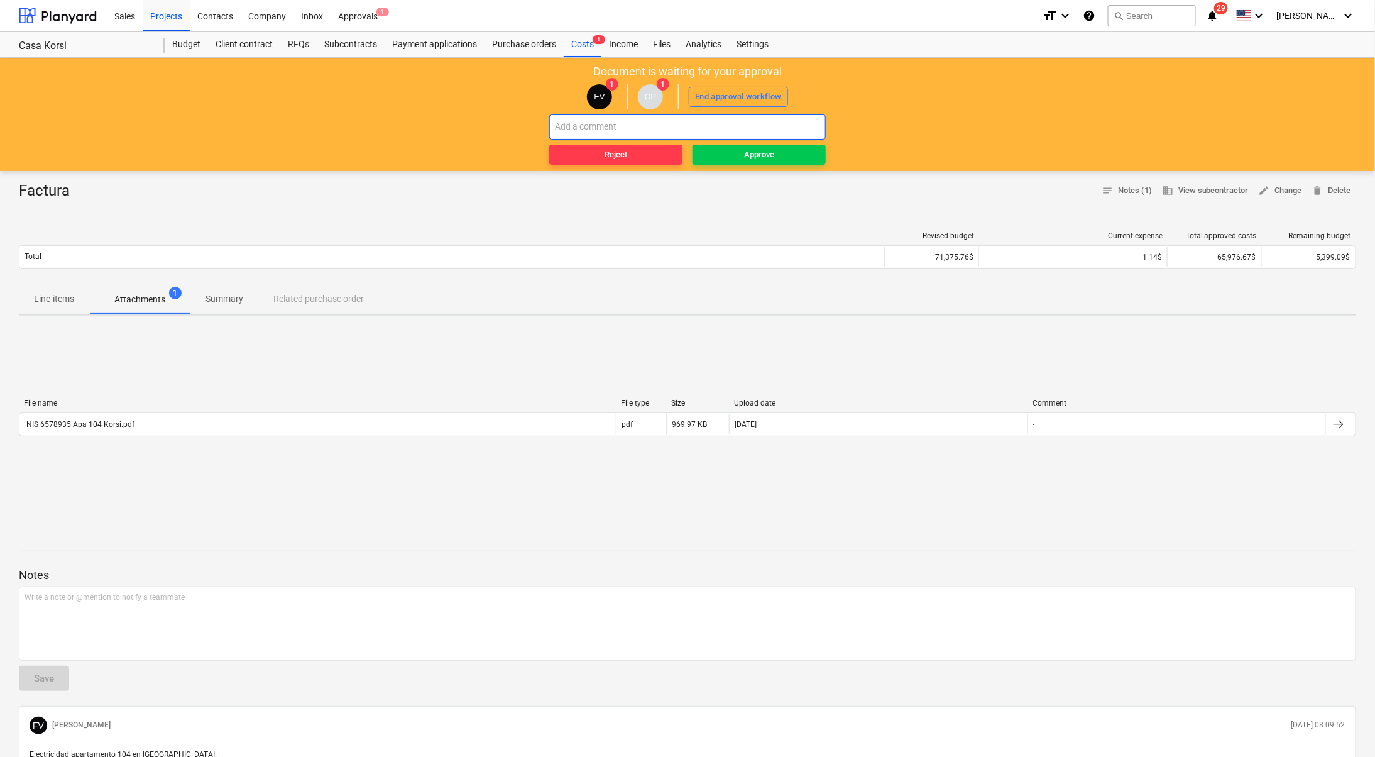
click at [659, 128] on input "text" at bounding box center [687, 126] width 277 height 25
type input "NIS 6578935"
click at [793, 140] on div "NIS 6578935 Reject Approve" at bounding box center [687, 139] width 277 height 50
click at [793, 148] on span "Approve" at bounding box center [759, 155] width 123 height 14
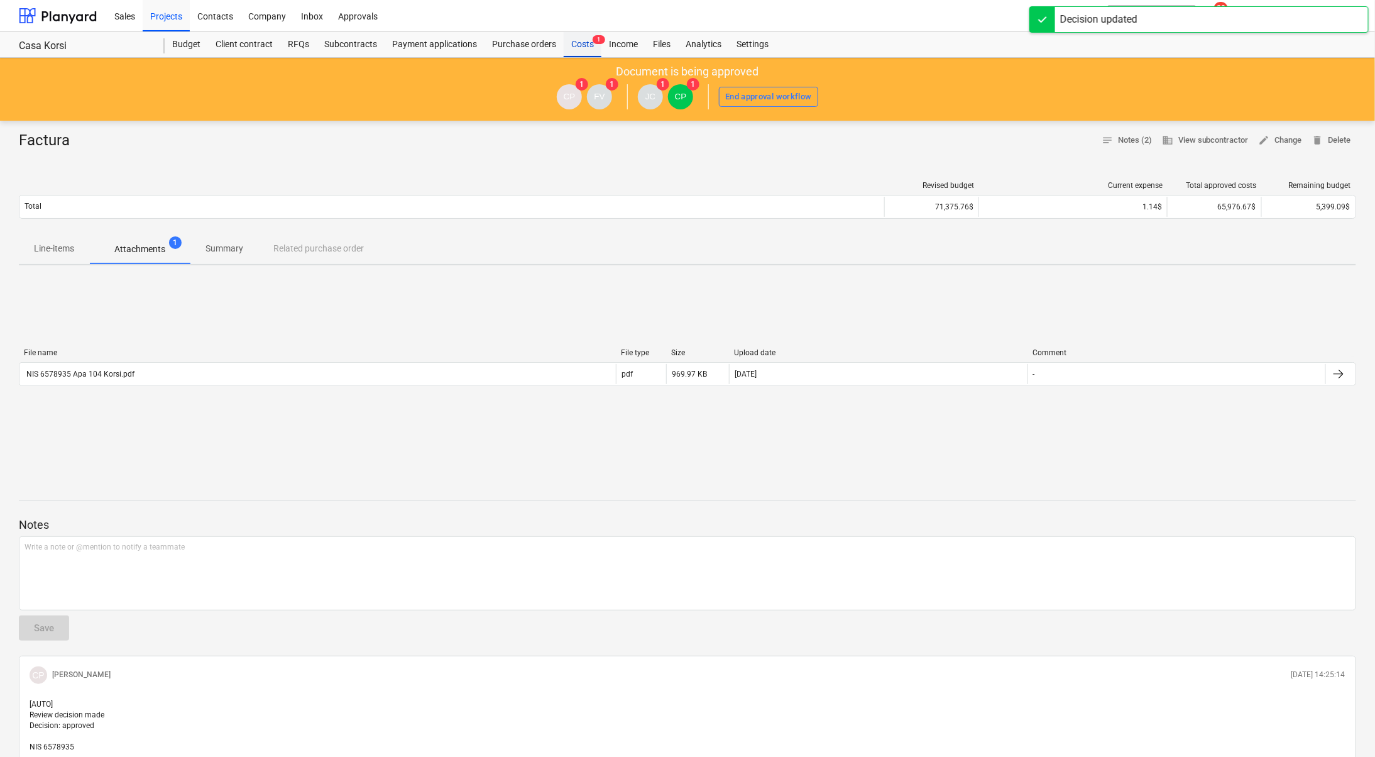
click at [592, 44] on div "Costs 1" at bounding box center [583, 44] width 38 height 25
